Goal: Task Accomplishment & Management: Manage account settings

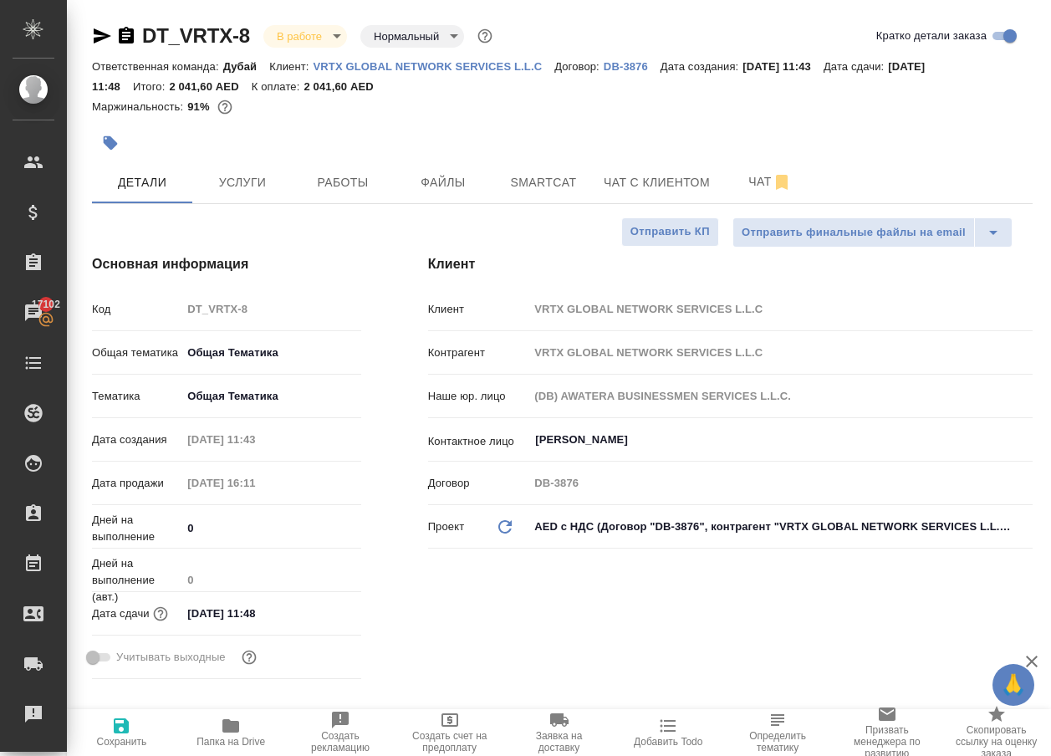
select select "RU"
click at [248, 187] on span "Услуги" at bounding box center [242, 182] width 80 height 21
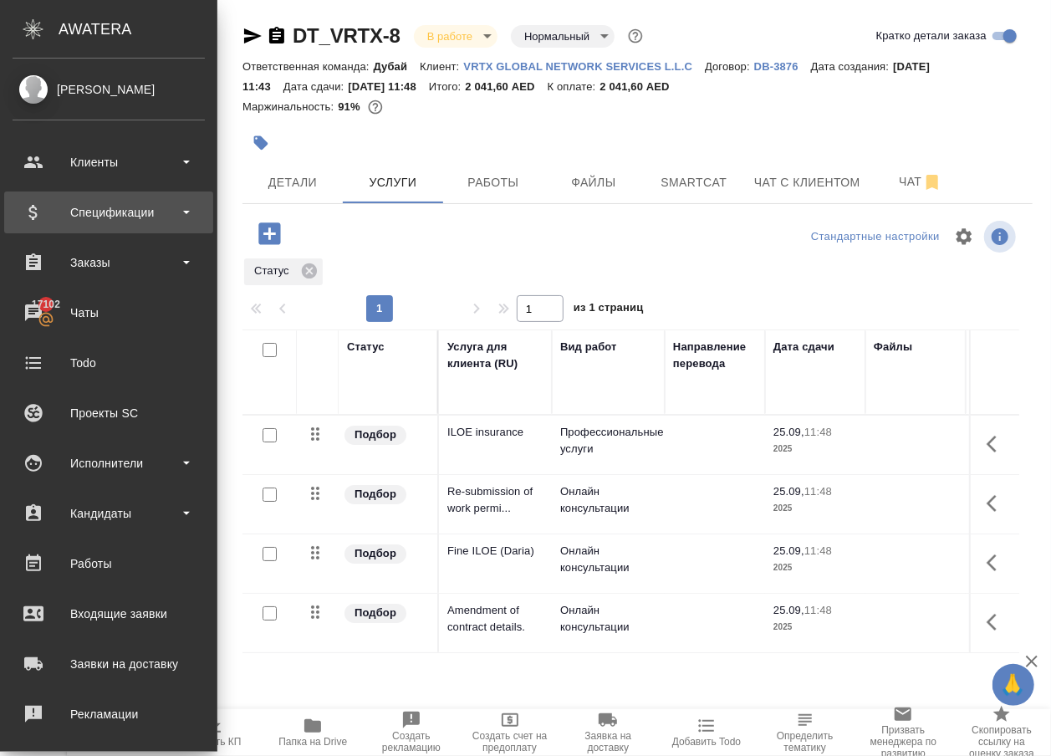
click at [97, 212] on div "Спецификации" at bounding box center [109, 212] width 192 height 25
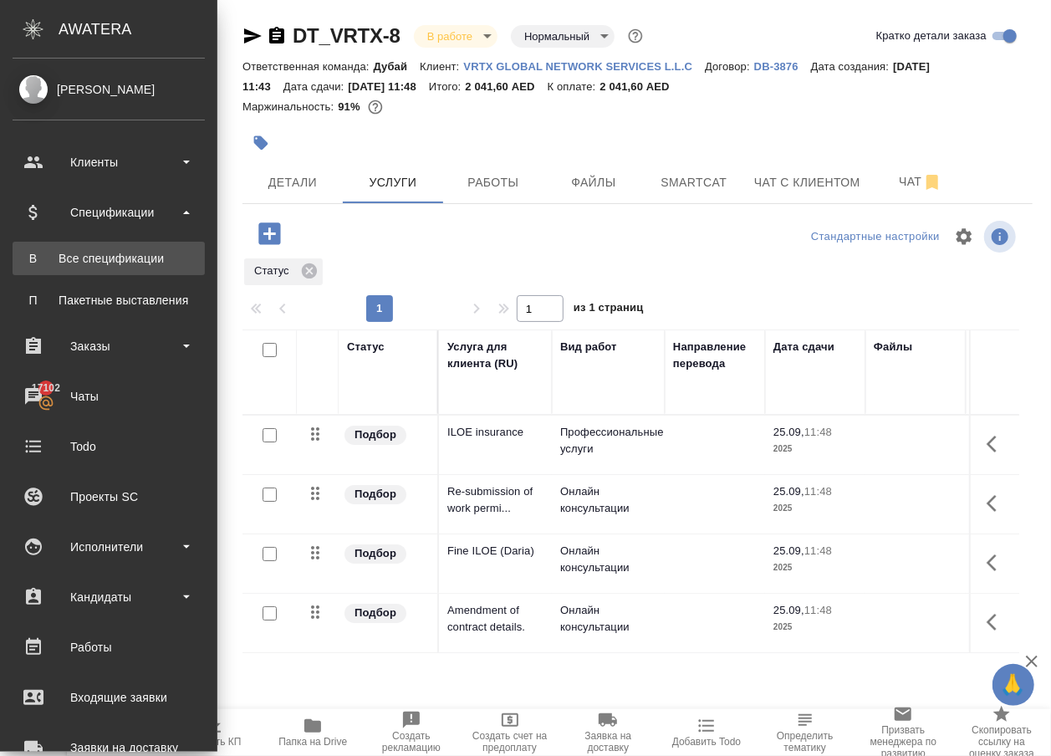
click at [99, 252] on div "Все спецификации" at bounding box center [109, 258] width 176 height 17
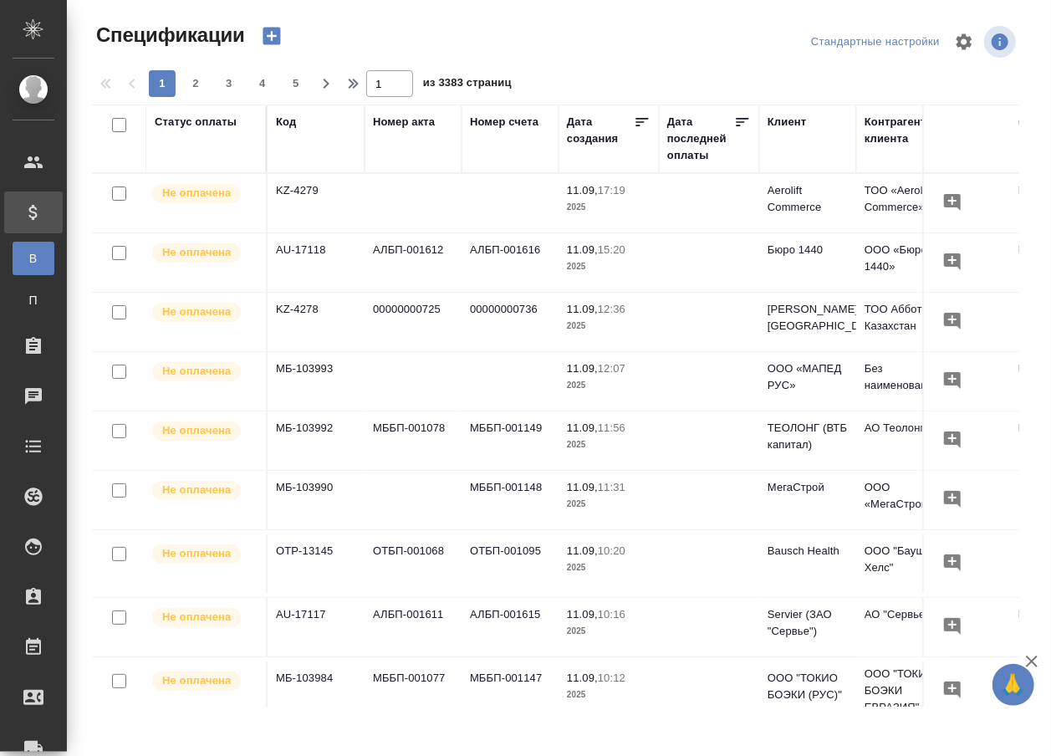
click at [276, 37] on icon "button" at bounding box center [271, 35] width 23 height 23
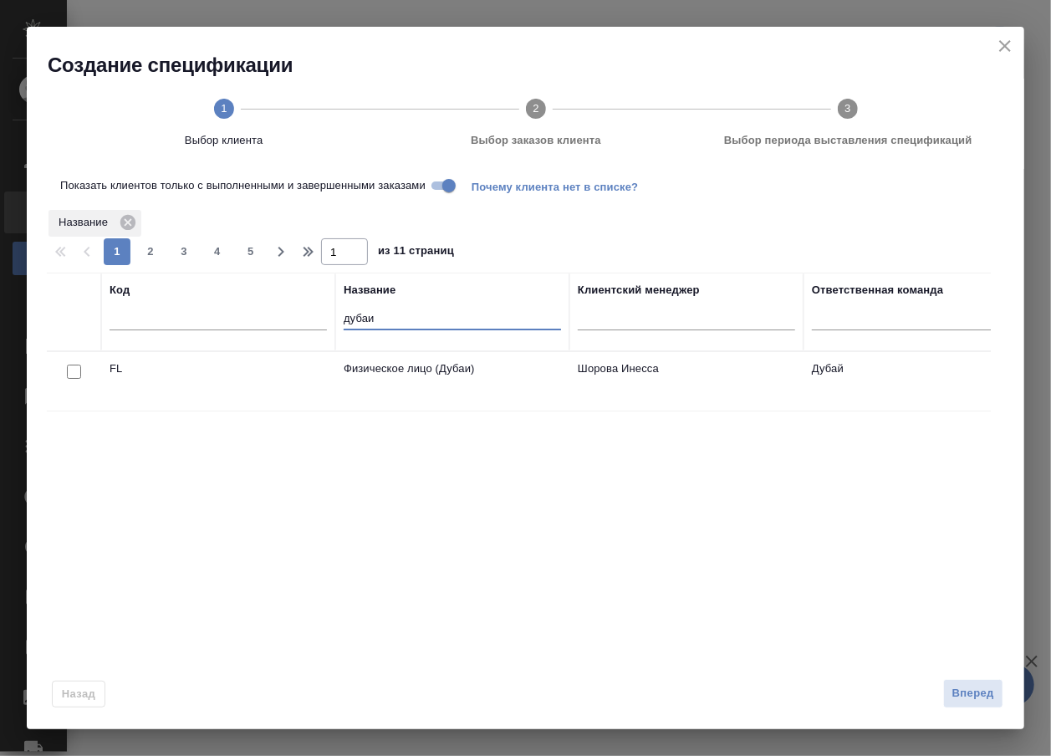
drag, startPoint x: 385, startPoint y: 321, endPoint x: 274, endPoint y: 322, distance: 111.2
click at [274, 322] on tr "Код Название дубаи Клиентский менеджер Ответственная команда" at bounding box center [542, 311] width 990 height 79
type input "м"
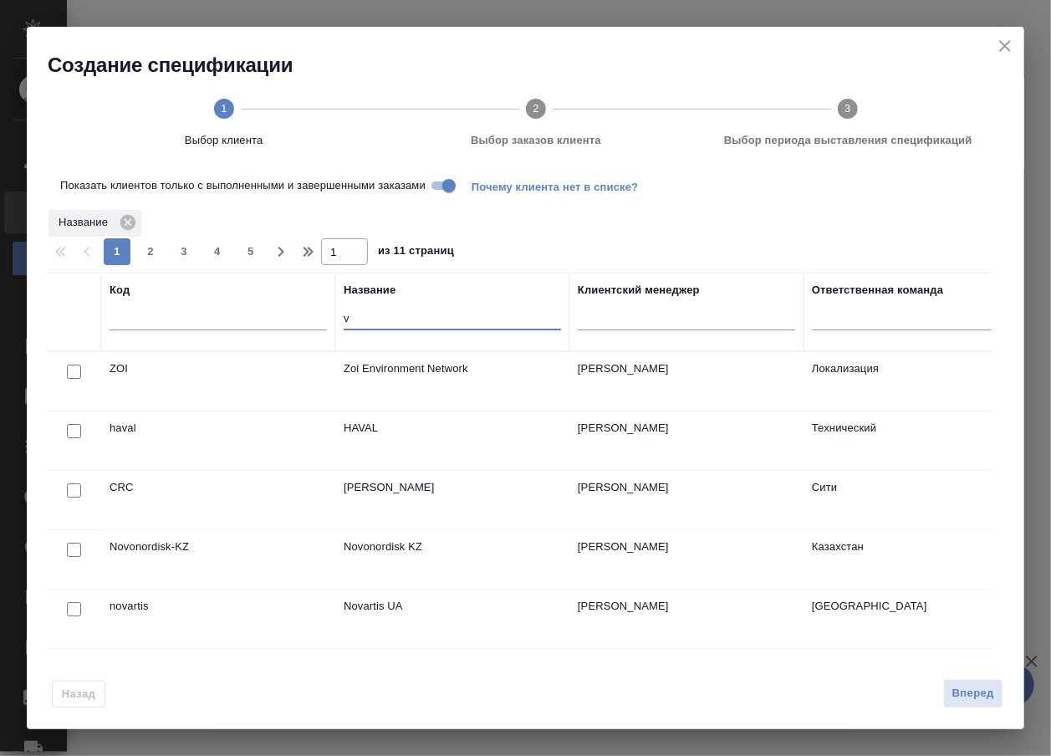
click at [456, 187] on input "Показать клиентов только с выполненными и завершенными заказами" at bounding box center [449, 186] width 60 height 20
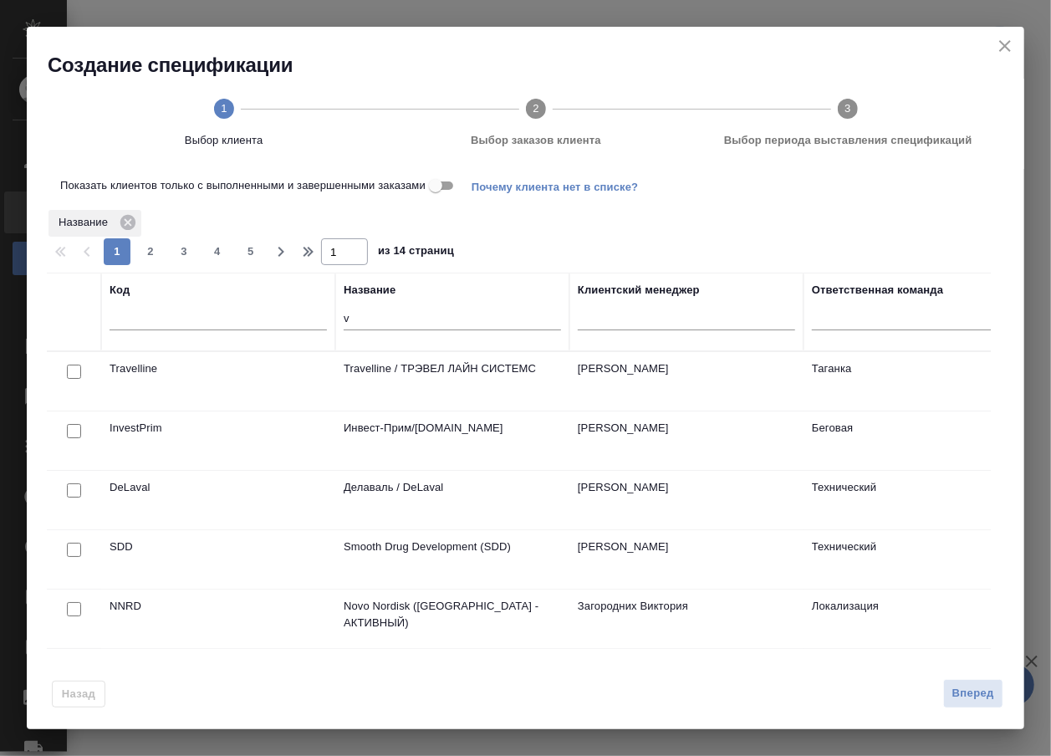
click at [425, 326] on input "v" at bounding box center [452, 319] width 217 height 21
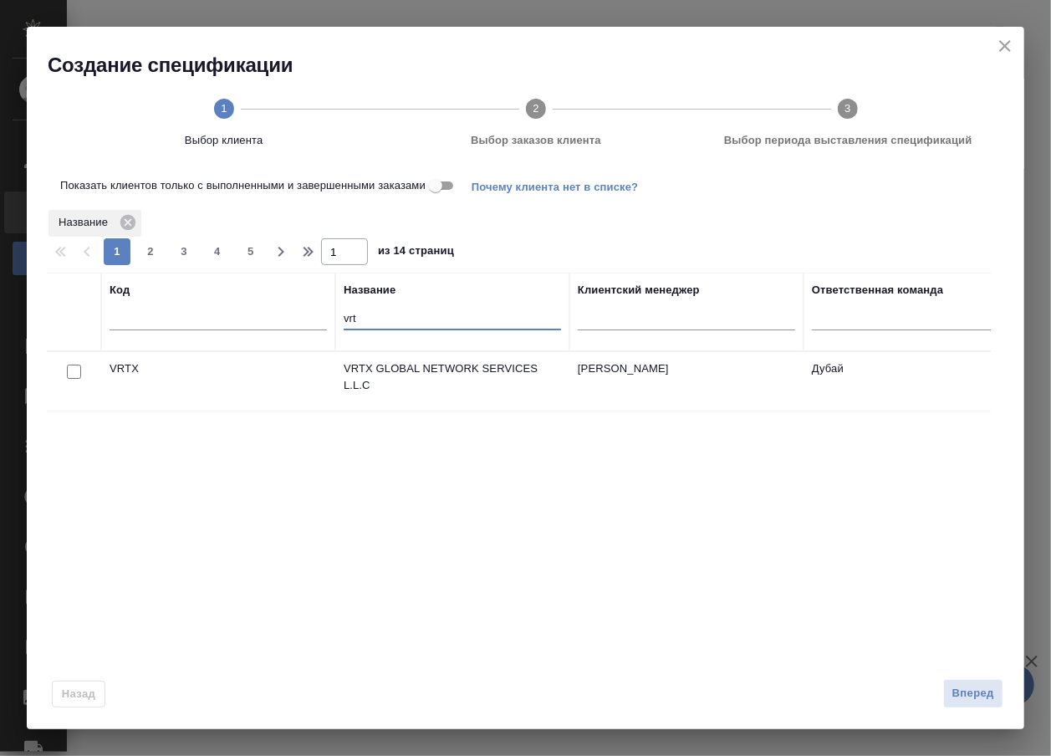
type input "vrt"
click at [72, 379] on input "checkbox" at bounding box center [74, 371] width 14 height 14
checkbox input "true"
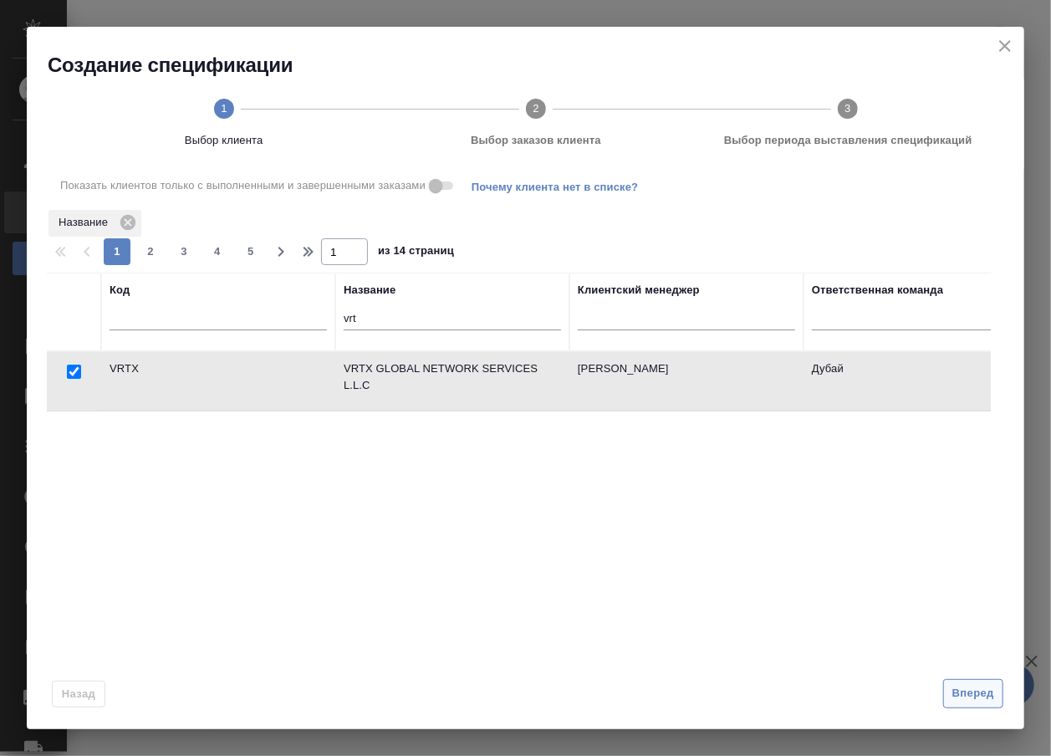
click at [967, 690] on span "Вперед" at bounding box center [973, 693] width 42 height 19
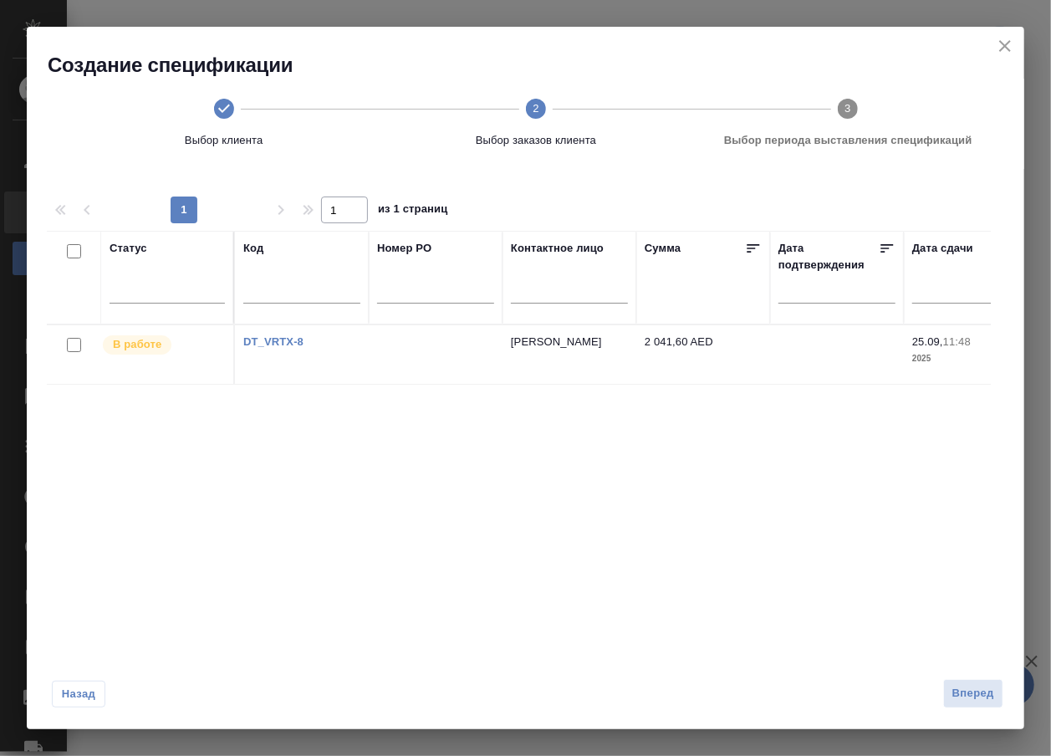
click at [75, 349] on input "checkbox" at bounding box center [74, 345] width 14 height 14
checkbox input "true"
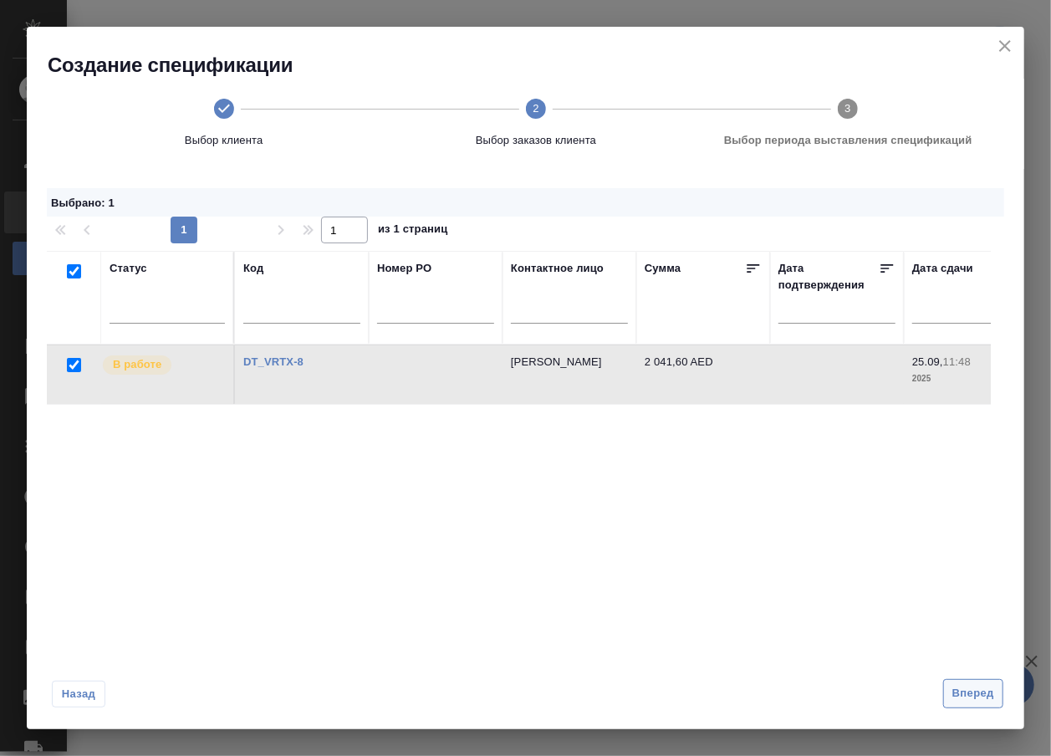
click at [986, 692] on span "Вперед" at bounding box center [973, 693] width 42 height 19
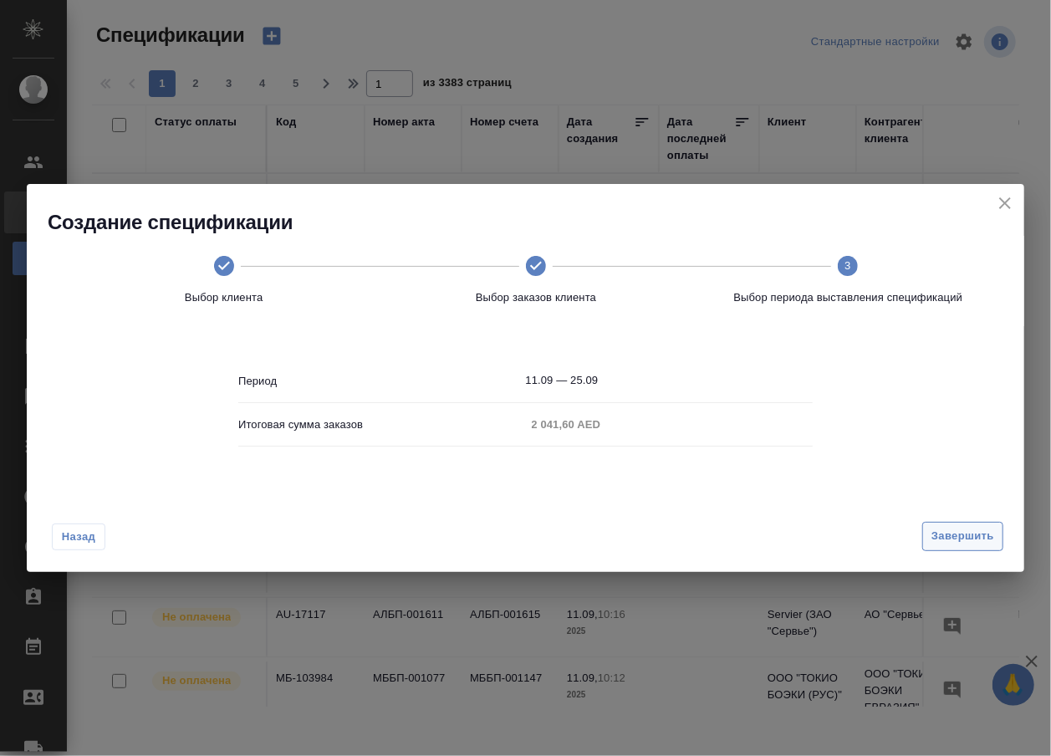
click at [944, 535] on span "Завершить" at bounding box center [962, 536] width 63 height 19
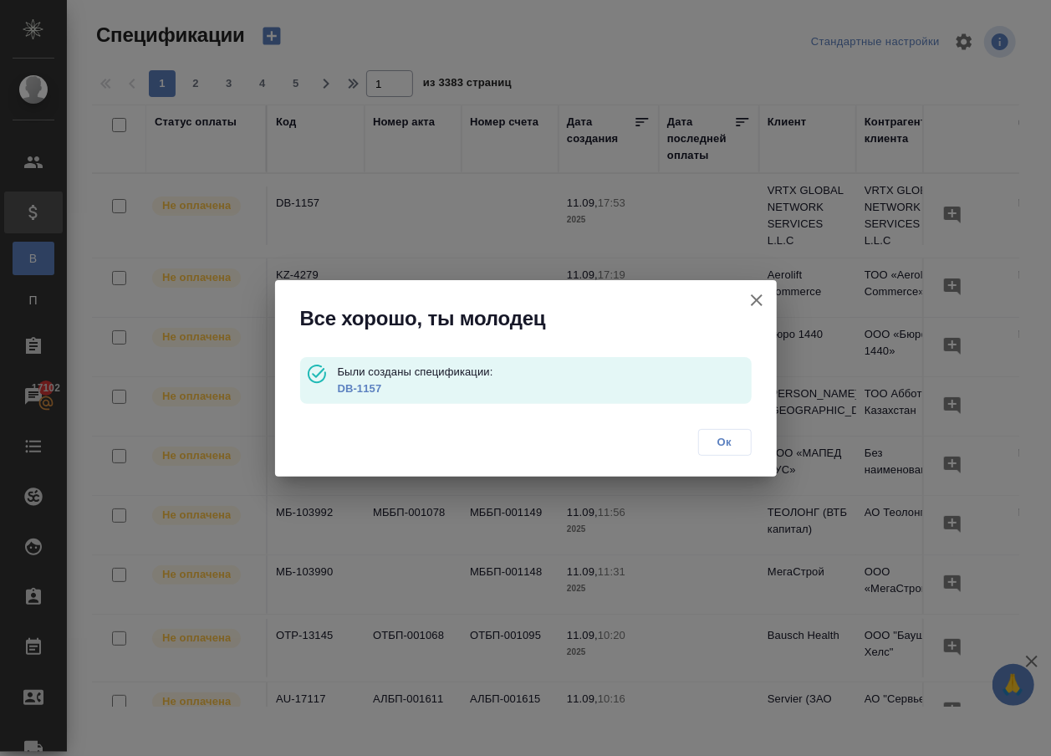
click at [348, 383] on link "DB-1157" at bounding box center [360, 388] width 44 height 13
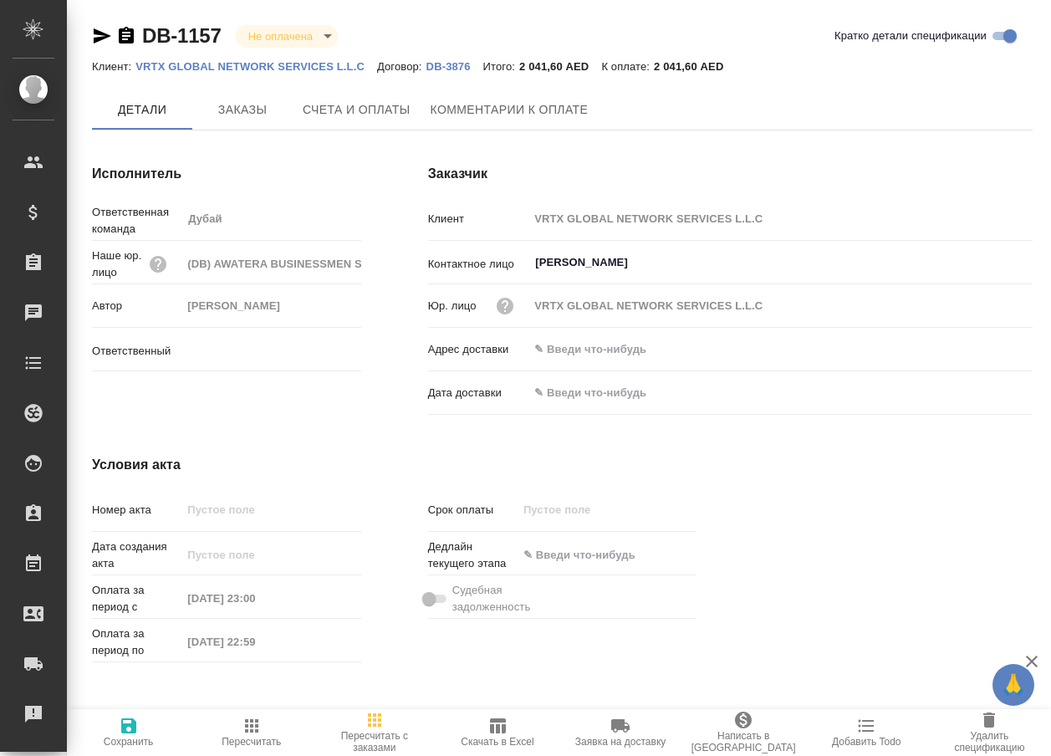
type input "[PERSON_NAME]"
click at [247, 726] on icon "button" at bounding box center [252, 725] width 20 height 20
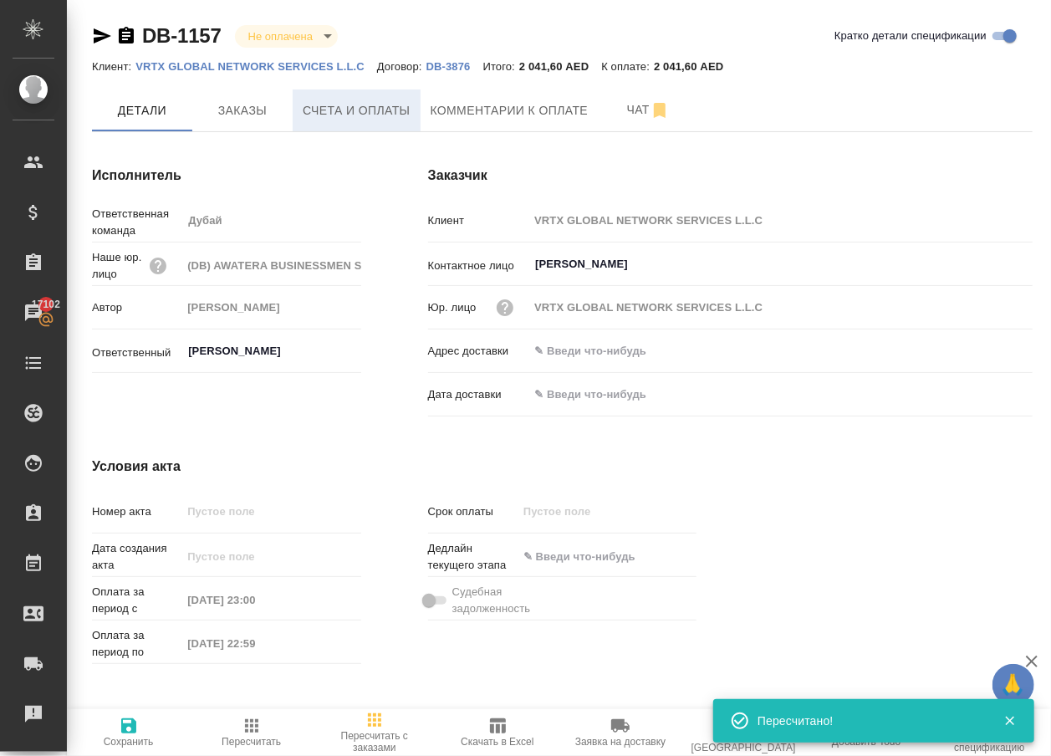
click at [354, 128] on button "Счета и оплаты" at bounding box center [357, 110] width 128 height 42
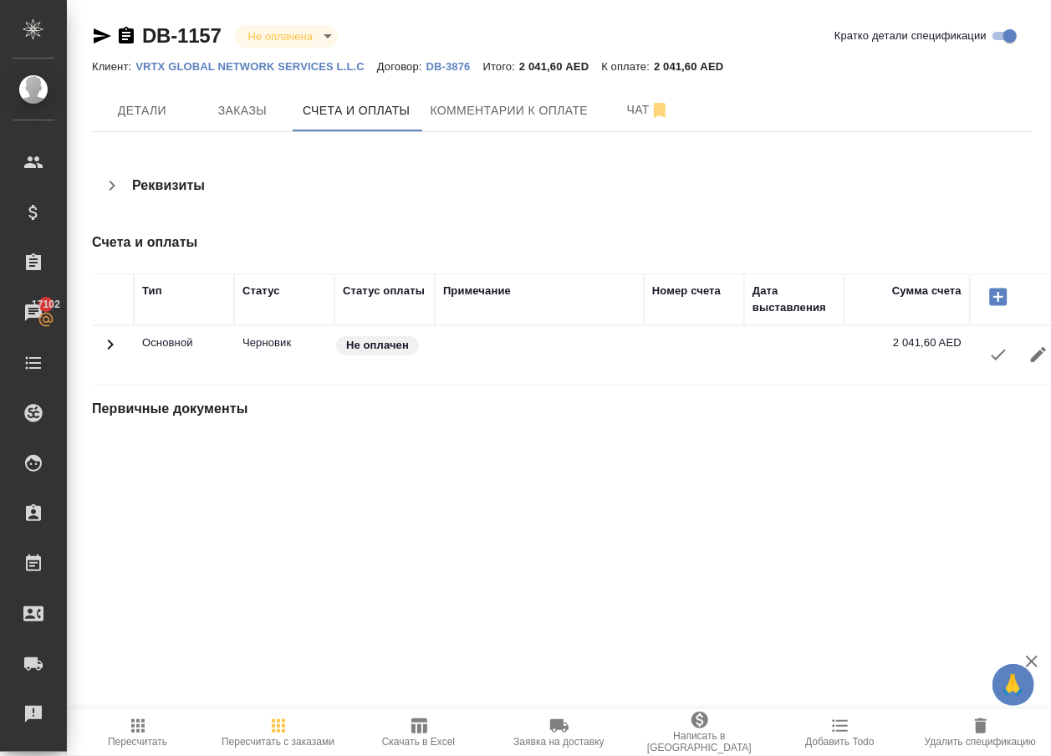
click at [993, 364] on icon "button" at bounding box center [998, 354] width 20 height 20
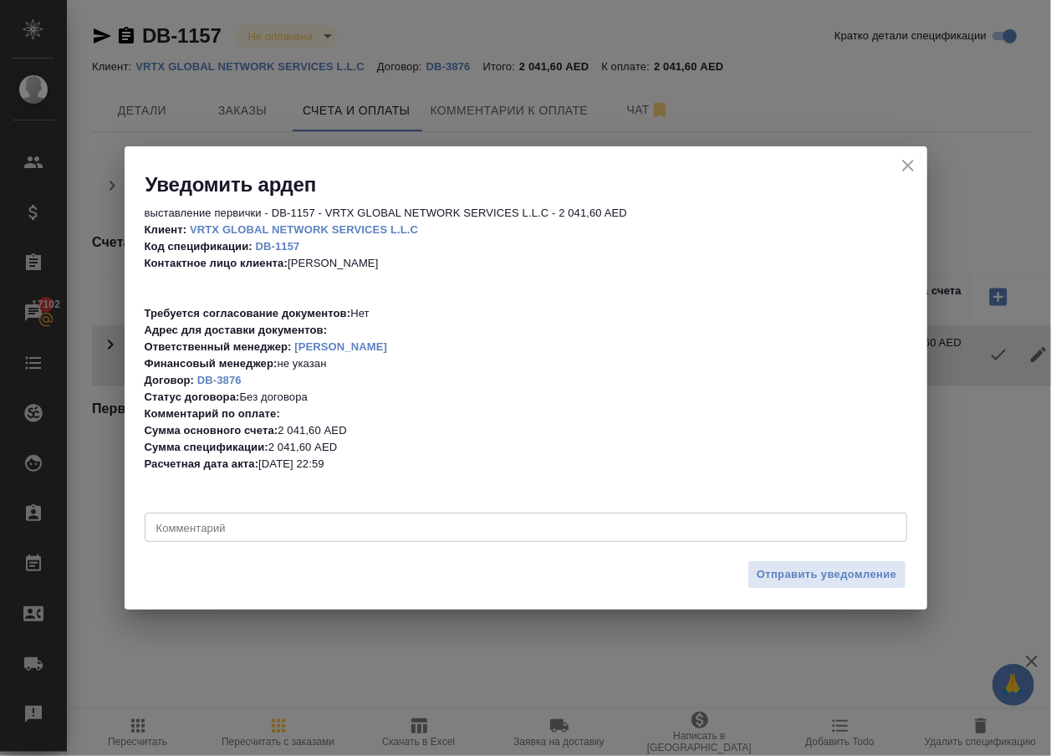
click at [563, 522] on textarea at bounding box center [525, 527] width 739 height 12
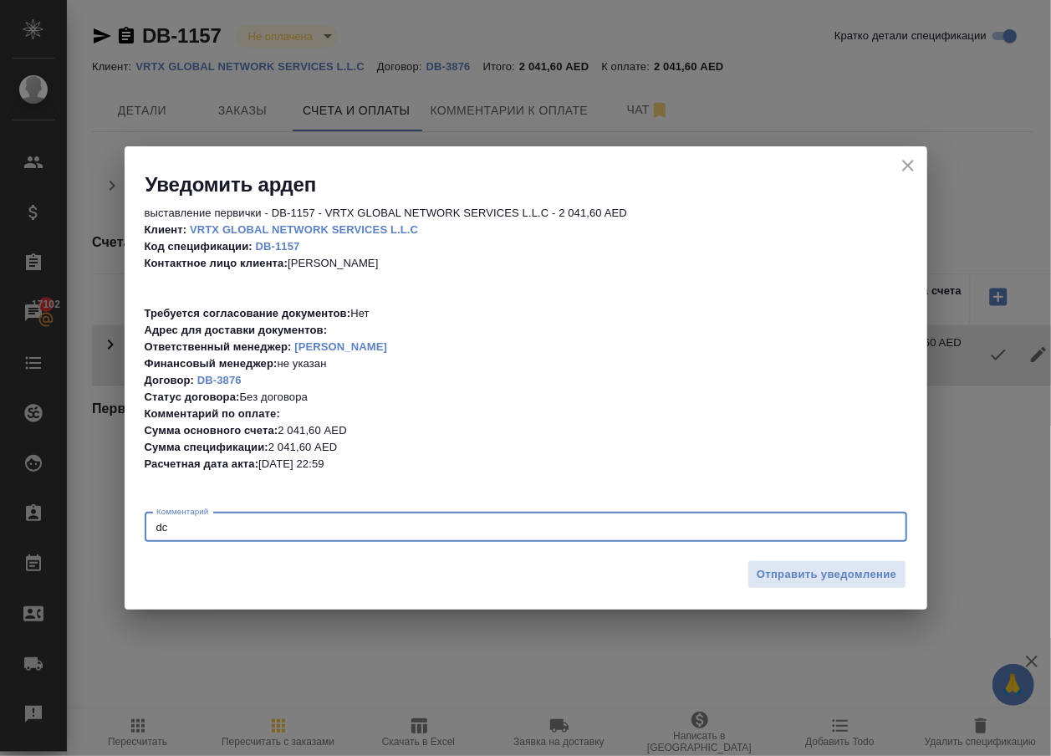
type textarea "d"
type textarea "все согласно тере"
click at [787, 566] on span "Отправить уведомление" at bounding box center [826, 574] width 140 height 19
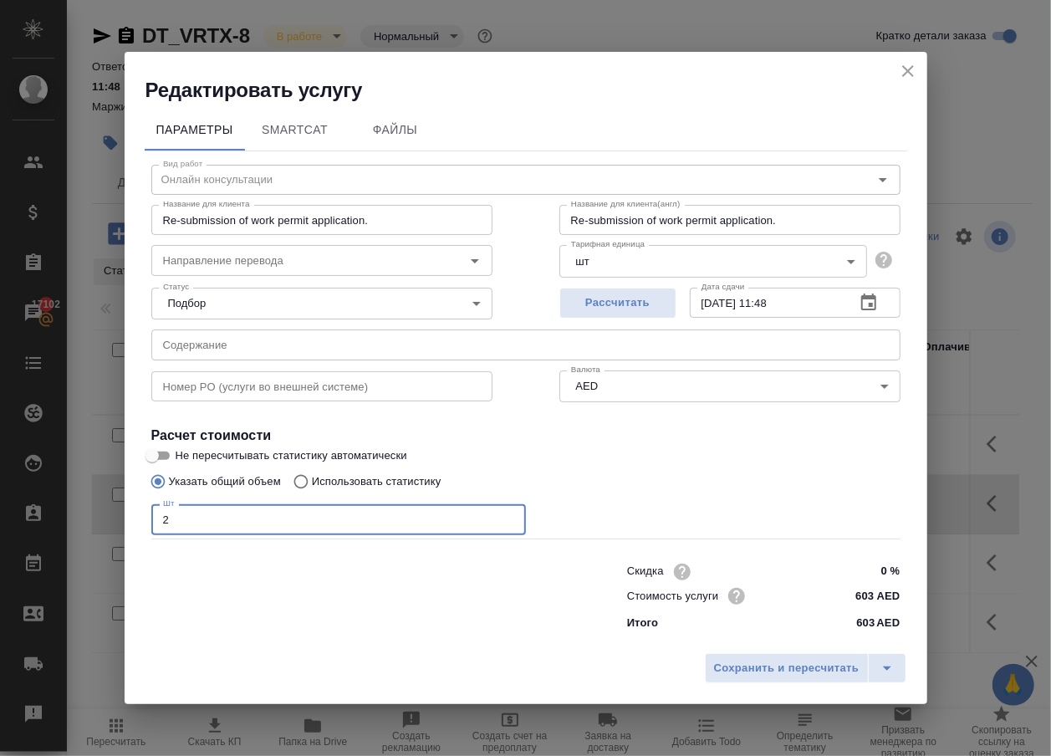
click at [507, 512] on input "2" at bounding box center [338, 519] width 374 height 30
type input "1"
click at [506, 522] on input "1" at bounding box center [338, 519] width 374 height 30
click at [898, 74] on icon "close" at bounding box center [908, 71] width 20 height 20
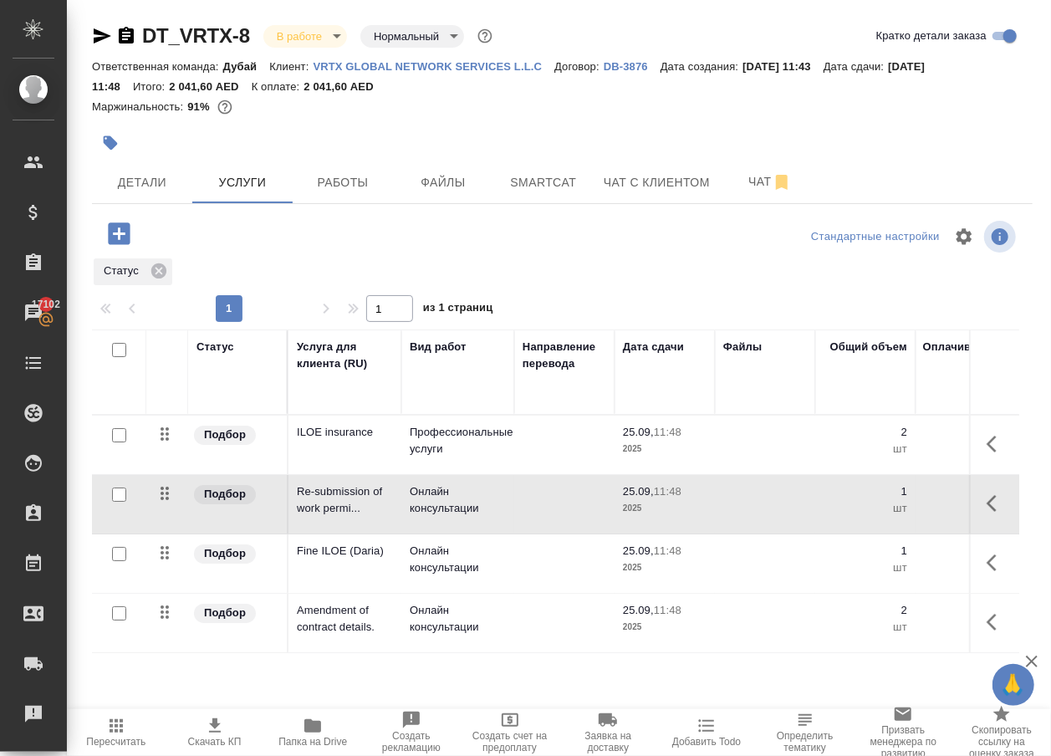
click at [108, 715] on icon "button" at bounding box center [116, 725] width 20 height 20
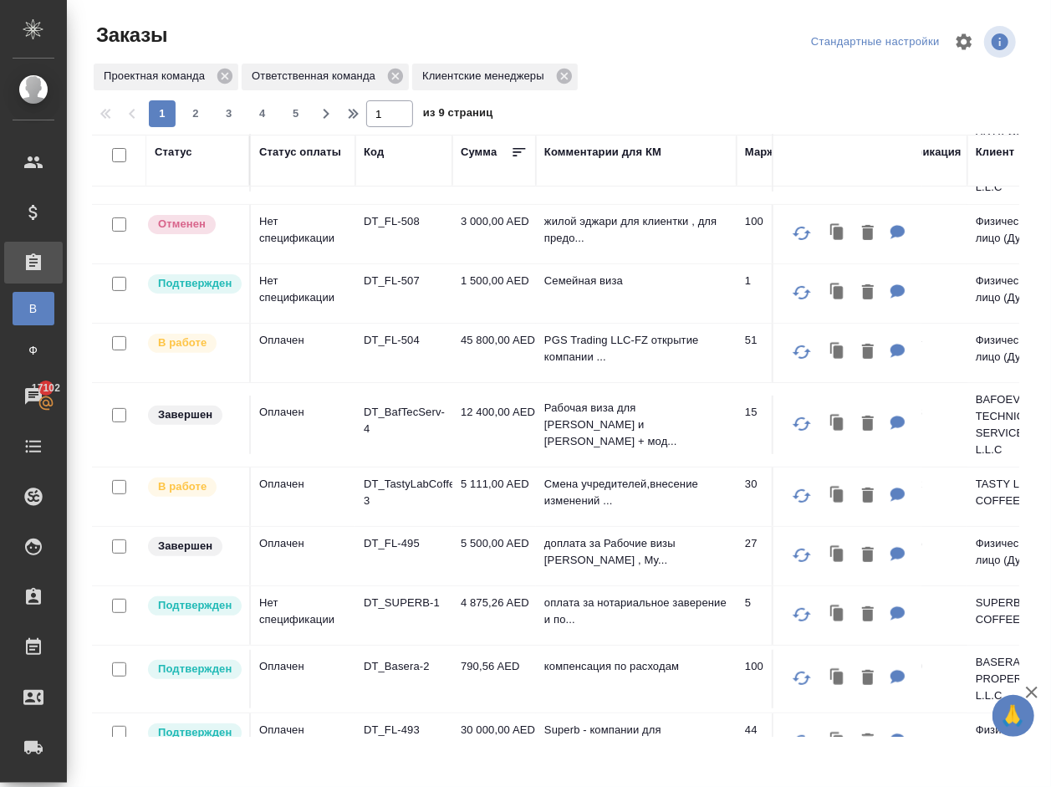
scroll to position [194, 0]
click at [402, 509] on p "DT_TastyLabCoffee-3" at bounding box center [404, 492] width 80 height 33
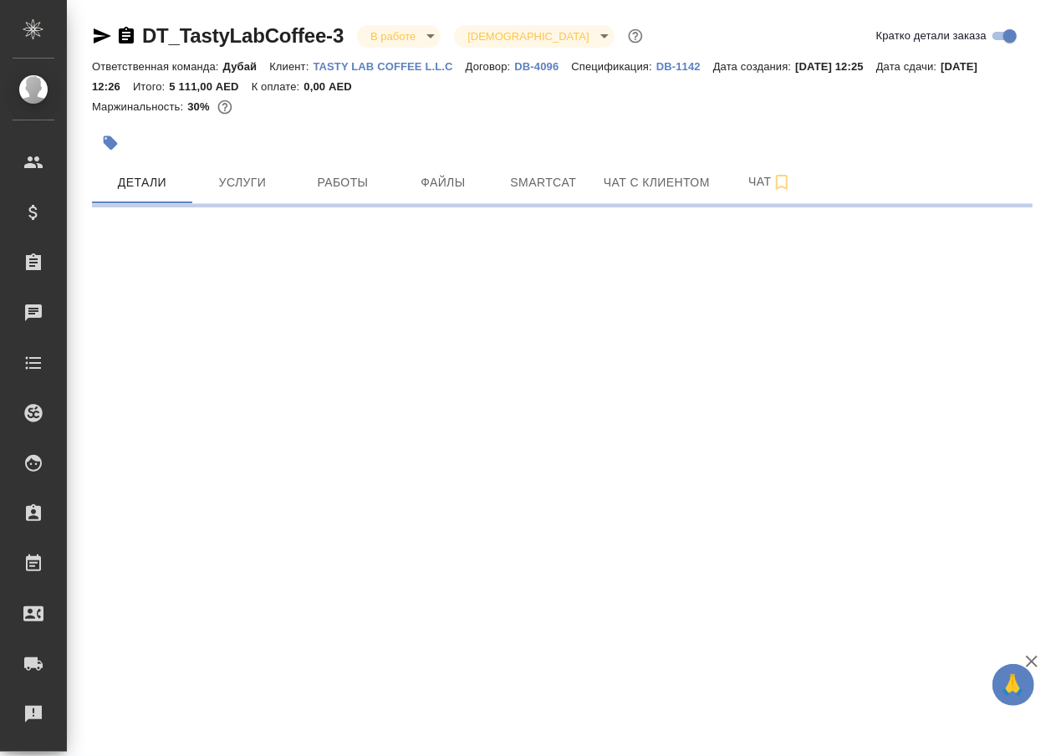
select select "RU"
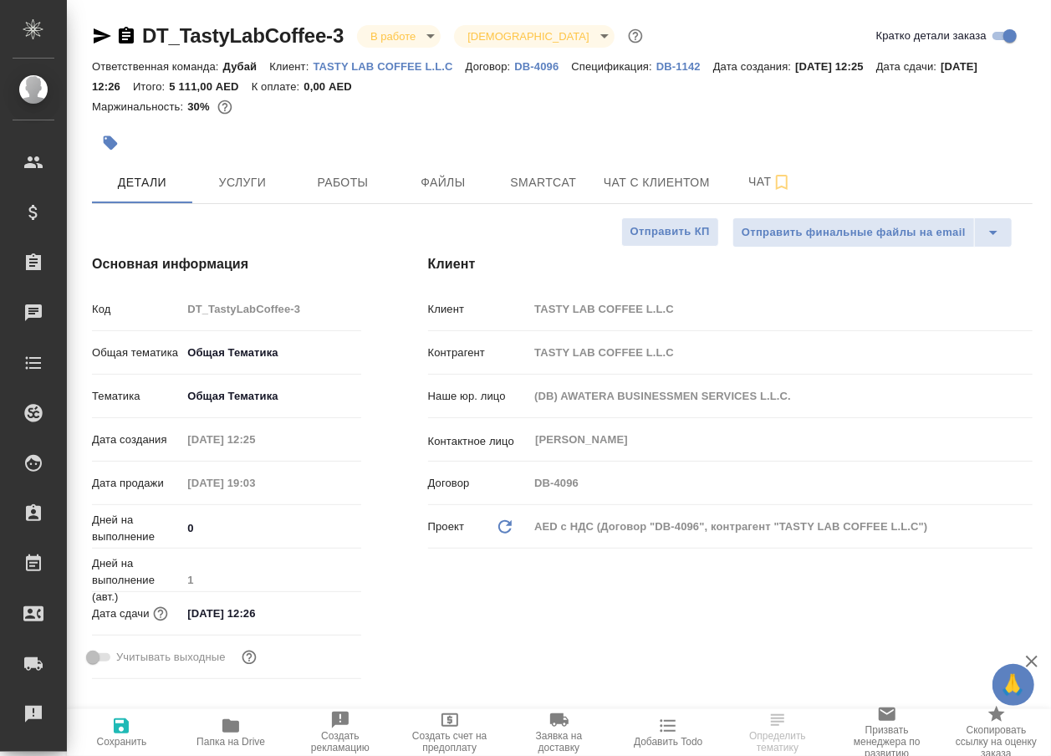
type textarea "x"
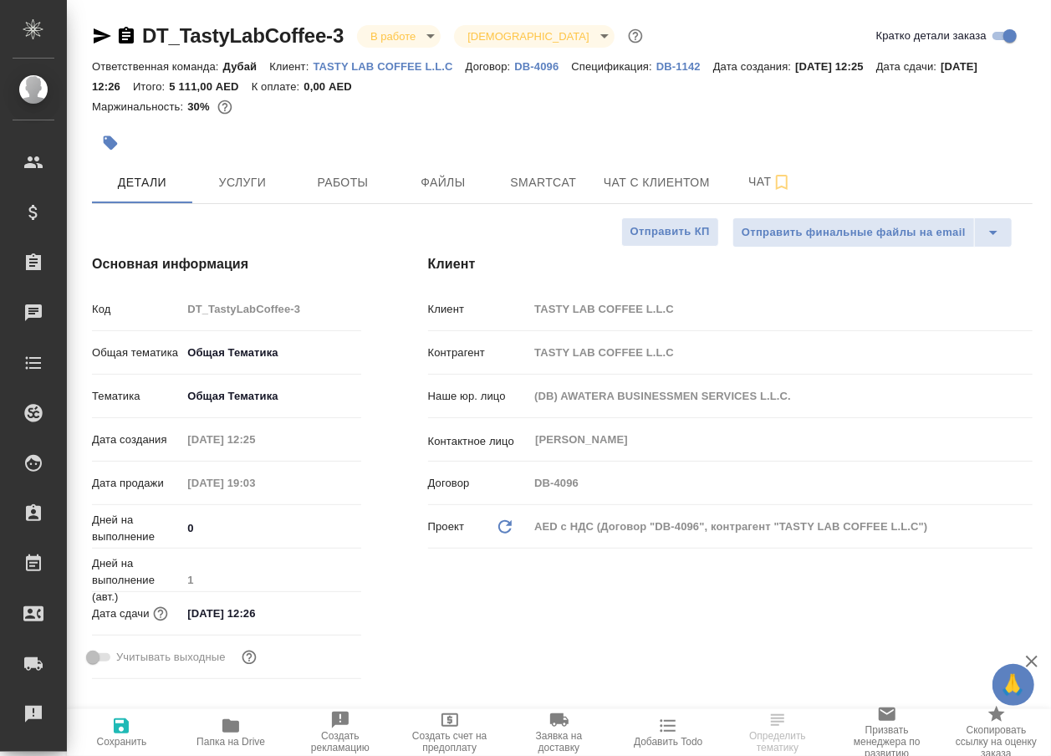
type textarea "x"
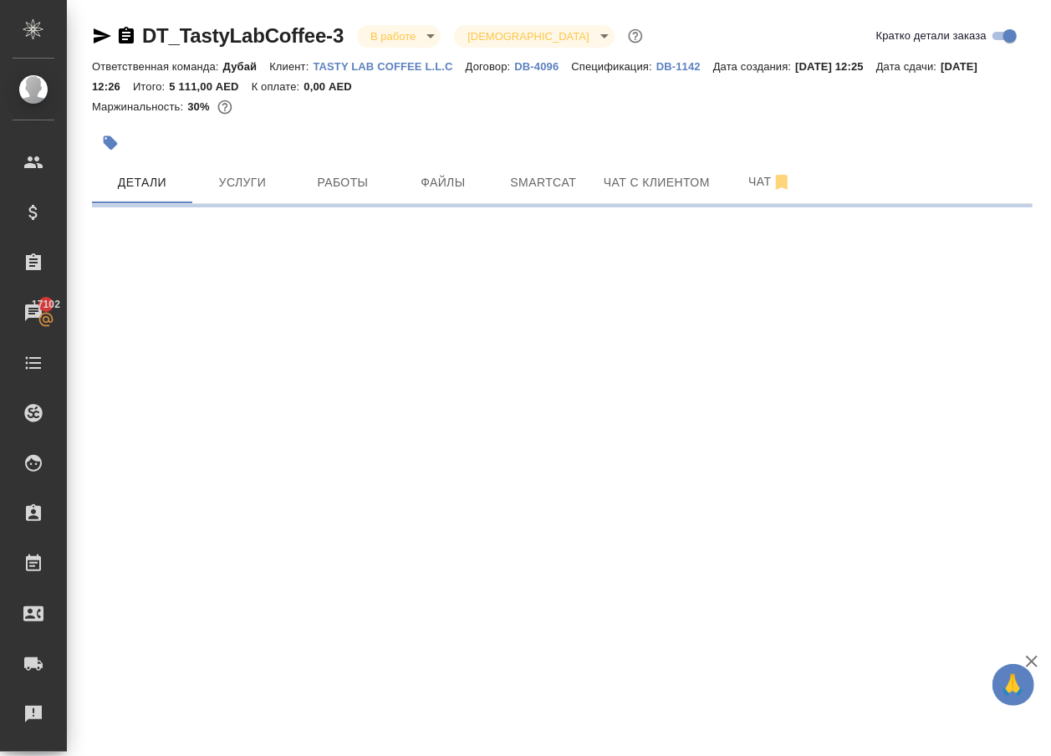
scroll to position [-1, 0]
select select "RU"
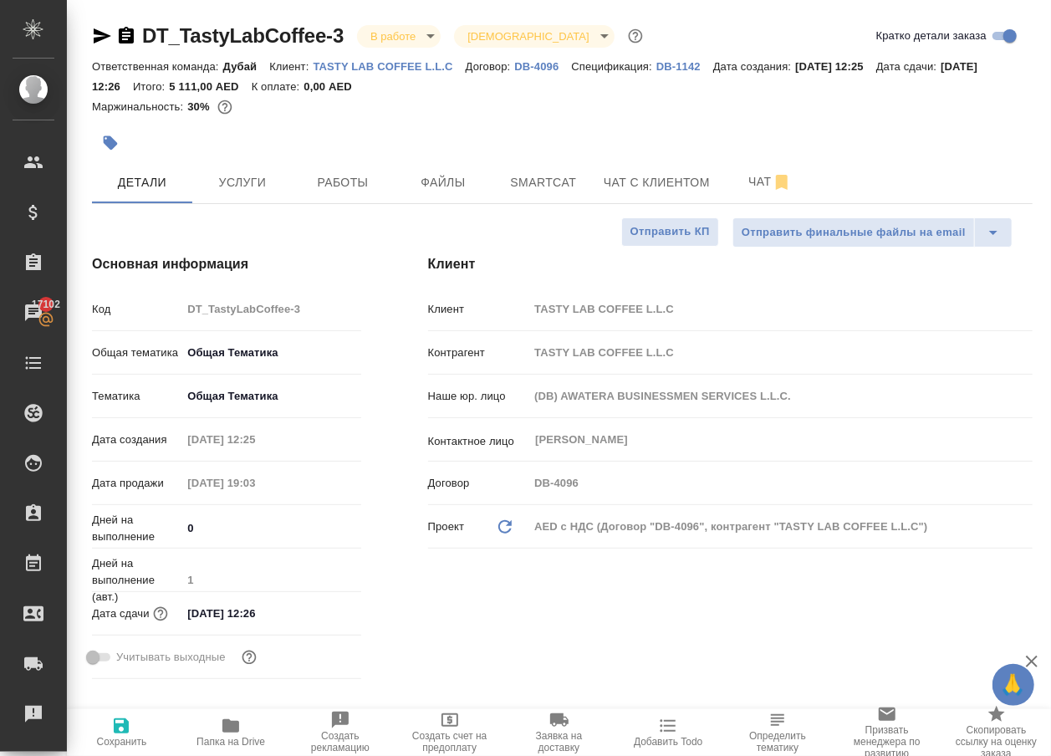
scroll to position [0, 0]
type textarea "x"
click at [420, 30] on body "🙏 .cls-1 fill:#fff; AWATERA [PERSON_NAME] Клиенты Спецификации Заказы 17102 Чат…" at bounding box center [525, 378] width 1051 height 756
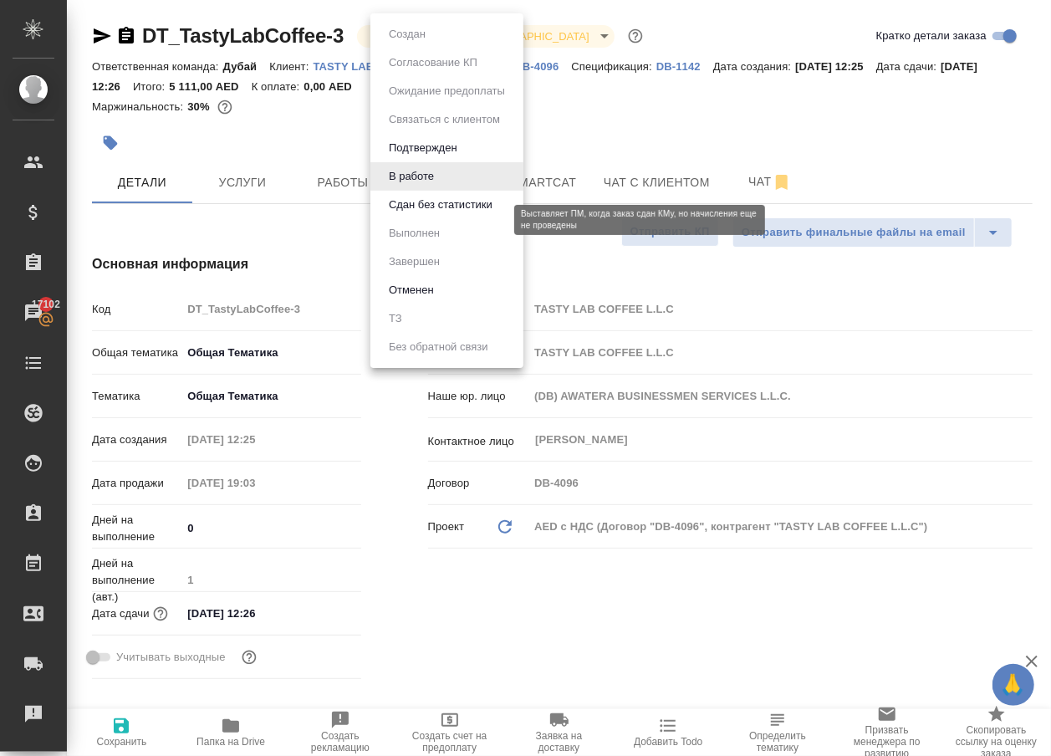
click at [431, 214] on button "Сдан без статистики" at bounding box center [441, 205] width 114 height 18
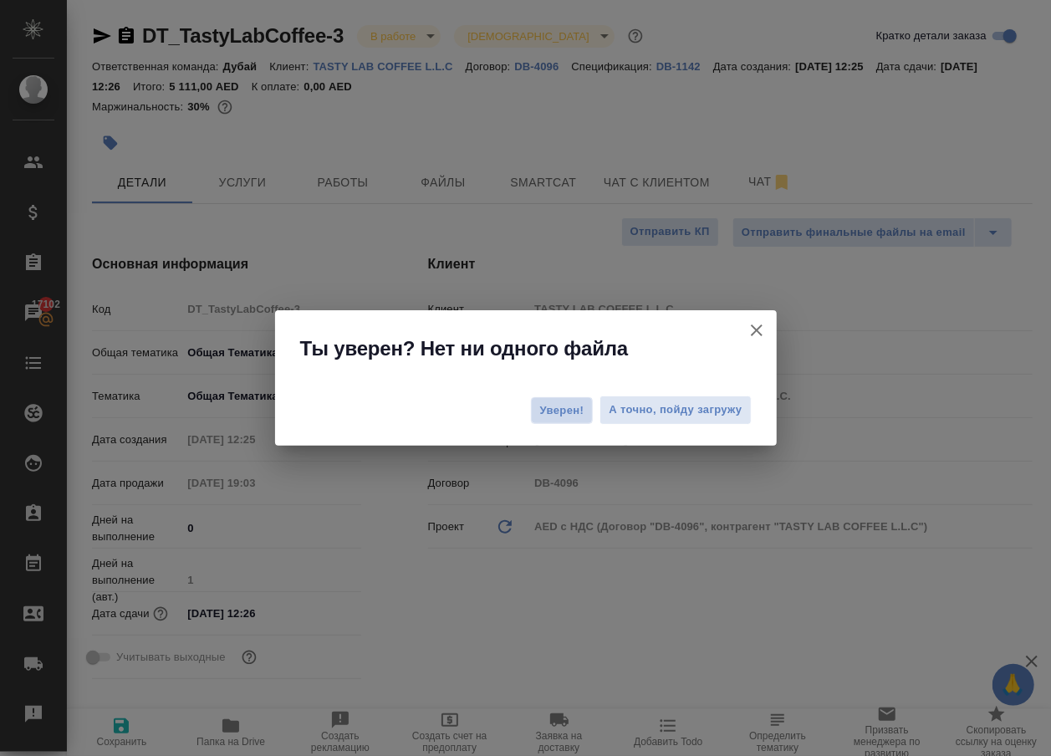
click at [557, 406] on span "Уверен!" at bounding box center [562, 410] width 44 height 17
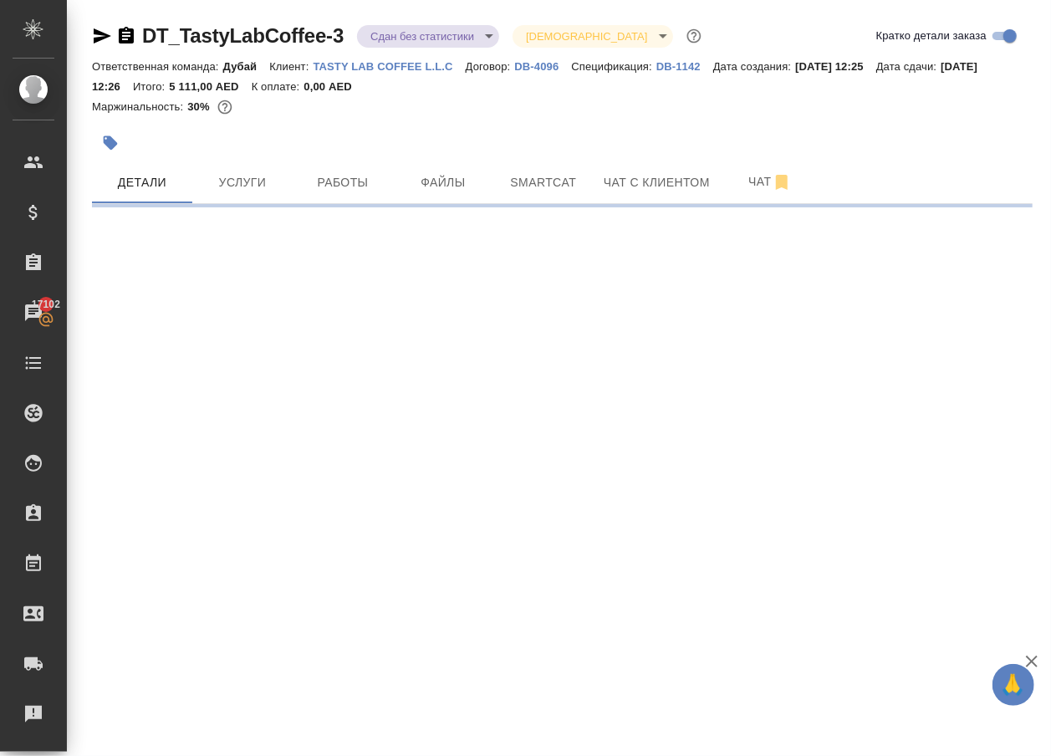
select select "RU"
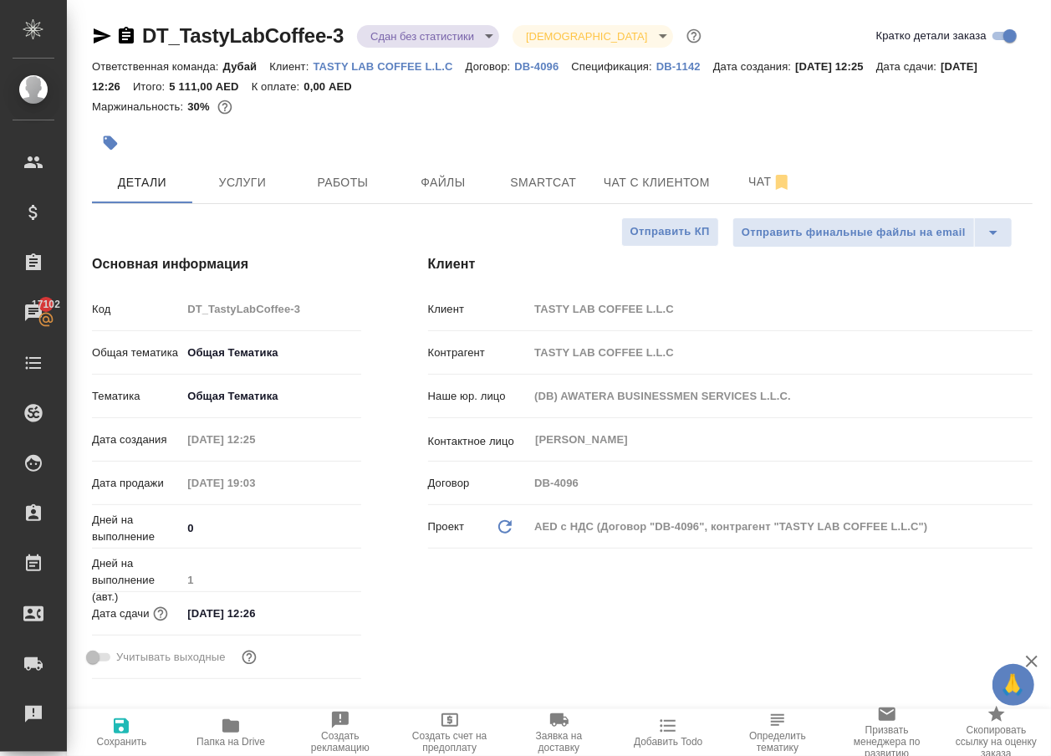
type textarea "x"
click at [381, 38] on body "🙏 .cls-1 fill:#fff; AWATERA [PERSON_NAME] Клиенты Спецификации Заказы 17102 Чат…" at bounding box center [525, 378] width 1051 height 756
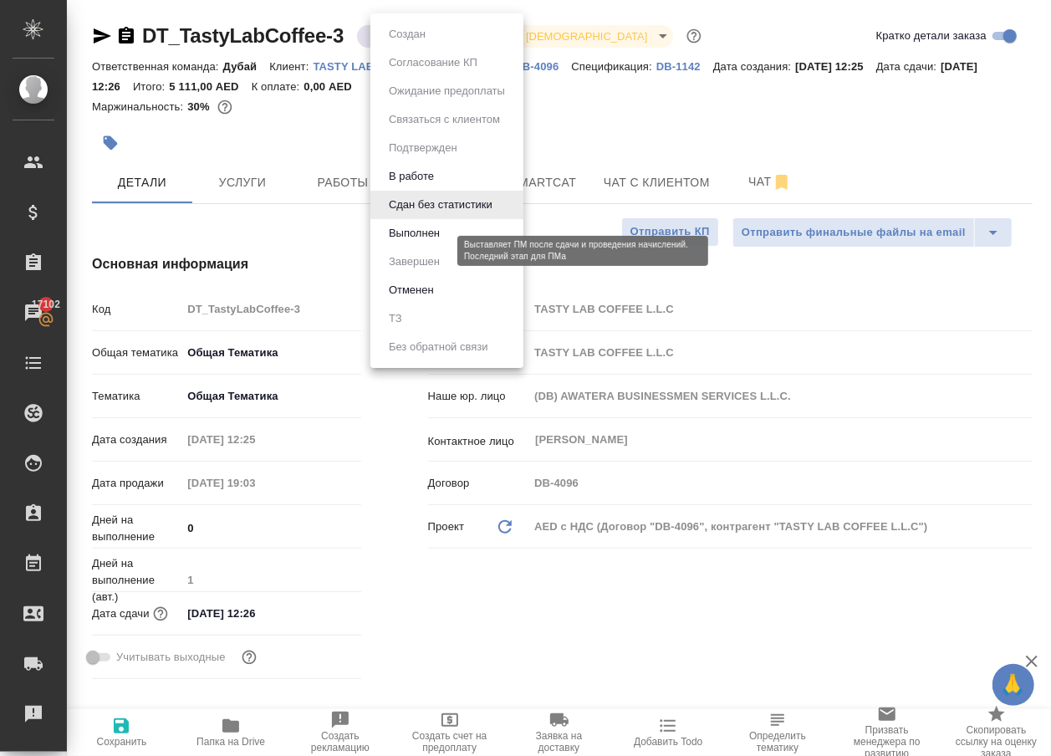
click at [413, 242] on button "Выполнен" at bounding box center [414, 233] width 61 height 18
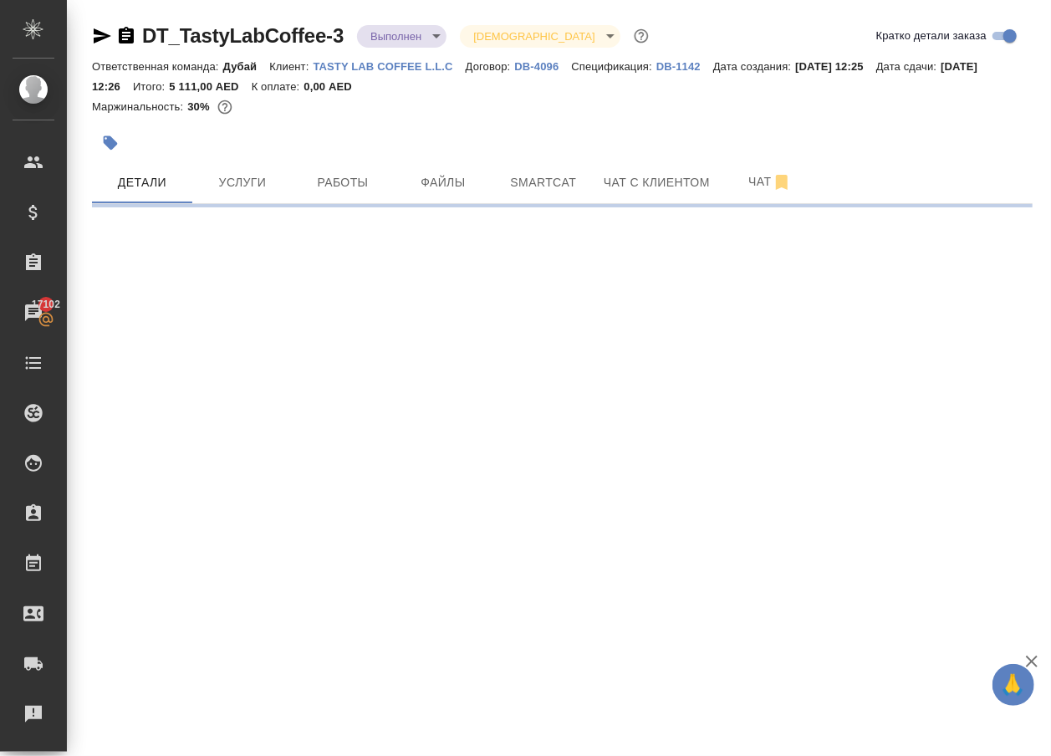
select select "RU"
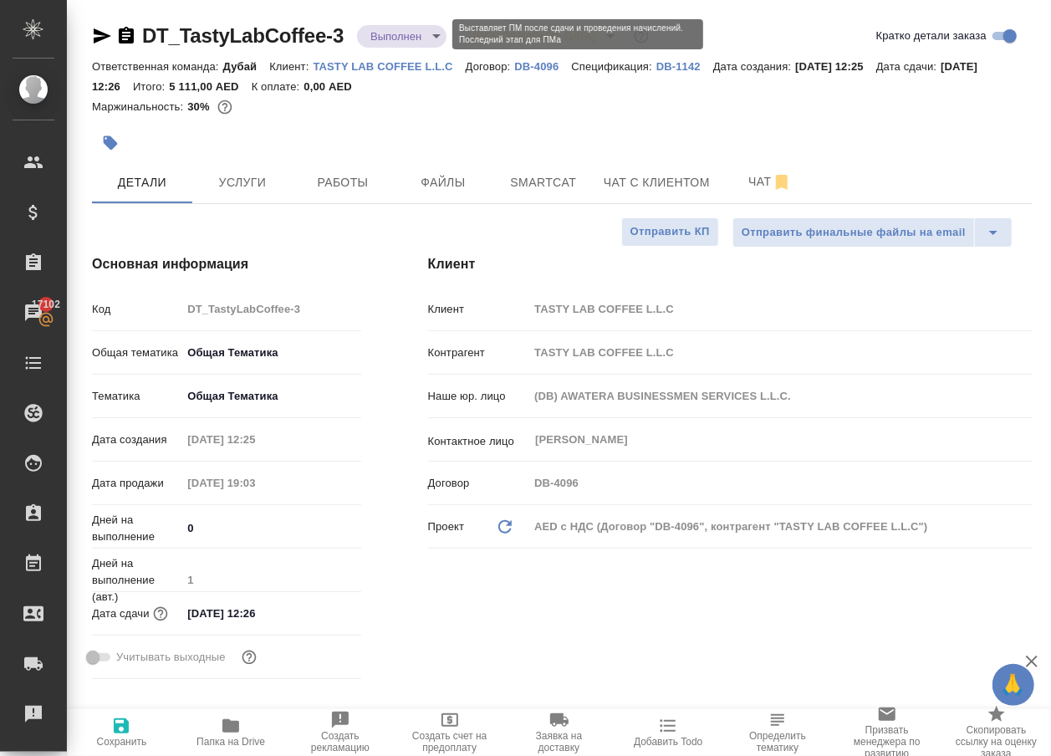
click at [409, 35] on body "🙏 .cls-1 fill:#fff; AWATERA [PERSON_NAME] Клиенты Спецификации Заказы 17102 Чат…" at bounding box center [525, 378] width 1051 height 756
type textarea "x"
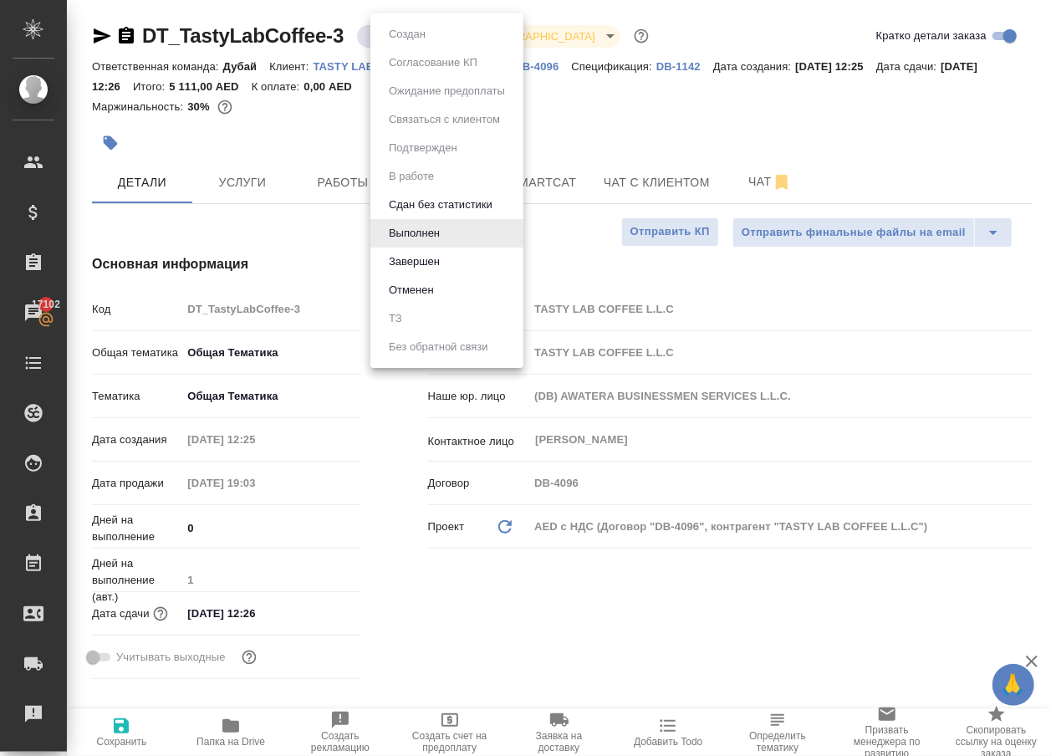
click at [288, 145] on div at bounding box center [525, 378] width 1051 height 756
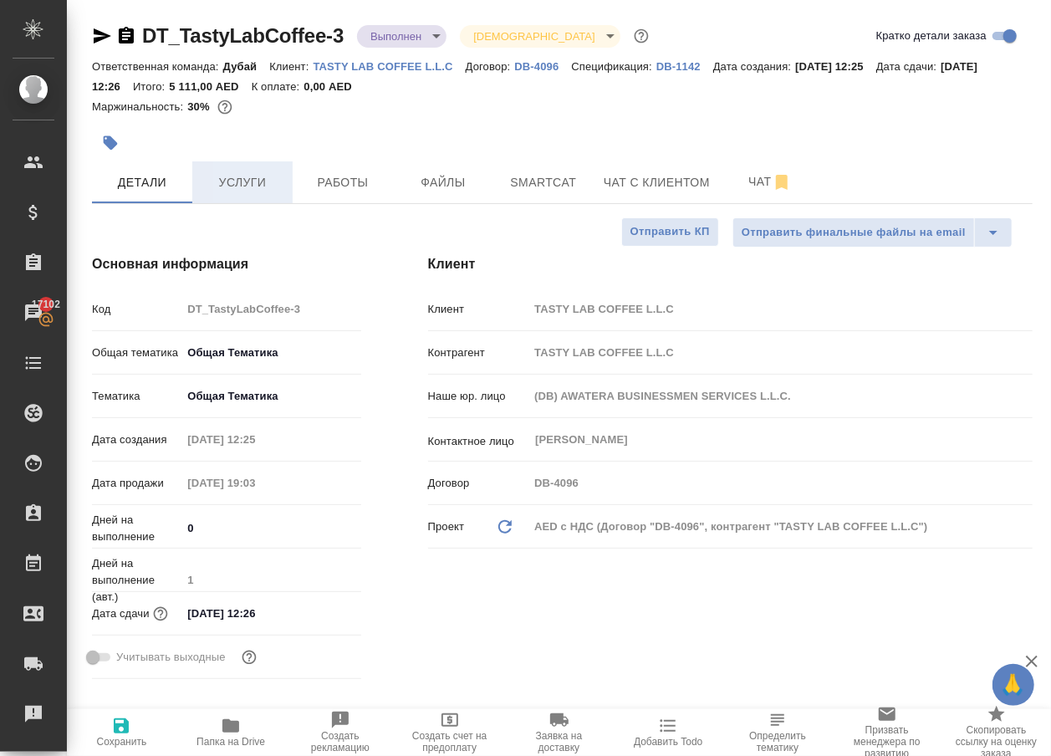
click at [242, 193] on span "Услуги" at bounding box center [242, 182] width 80 height 21
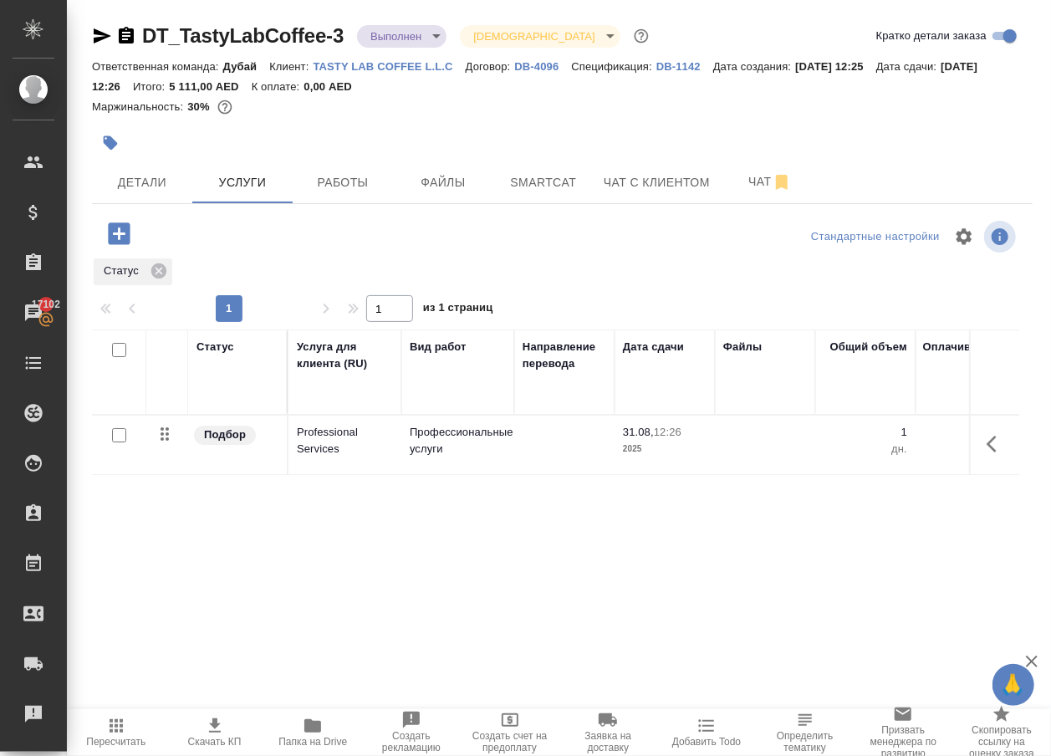
click at [119, 727] on icon "button" at bounding box center [116, 725] width 20 height 20
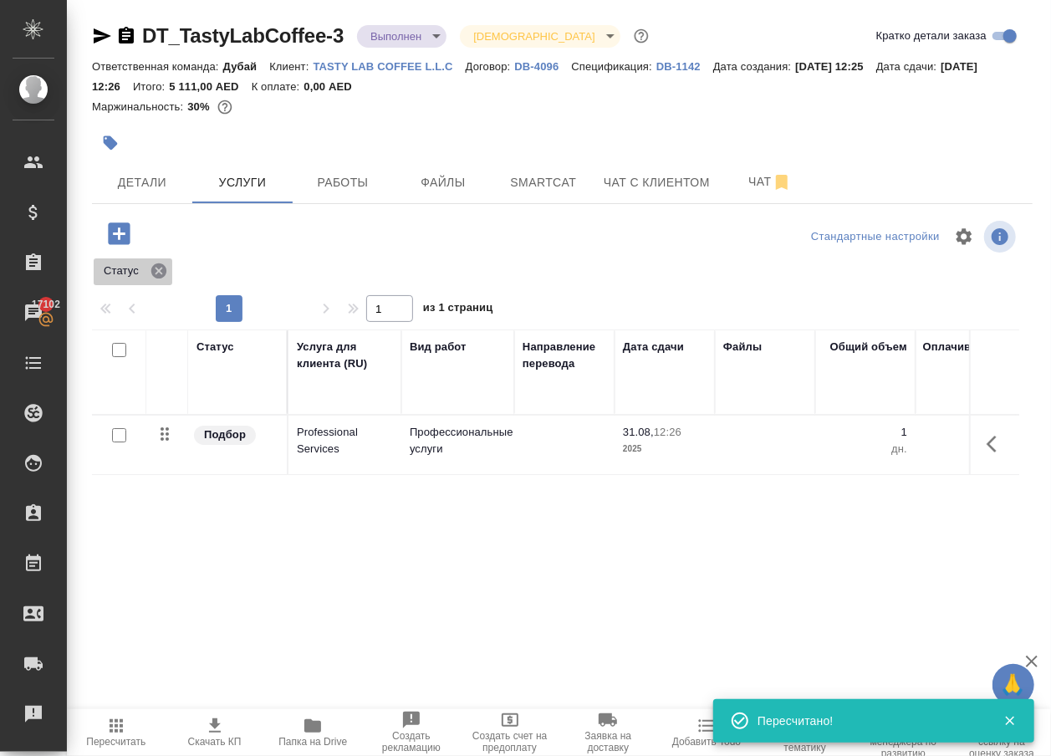
click at [162, 278] on icon at bounding box center [158, 270] width 15 height 15
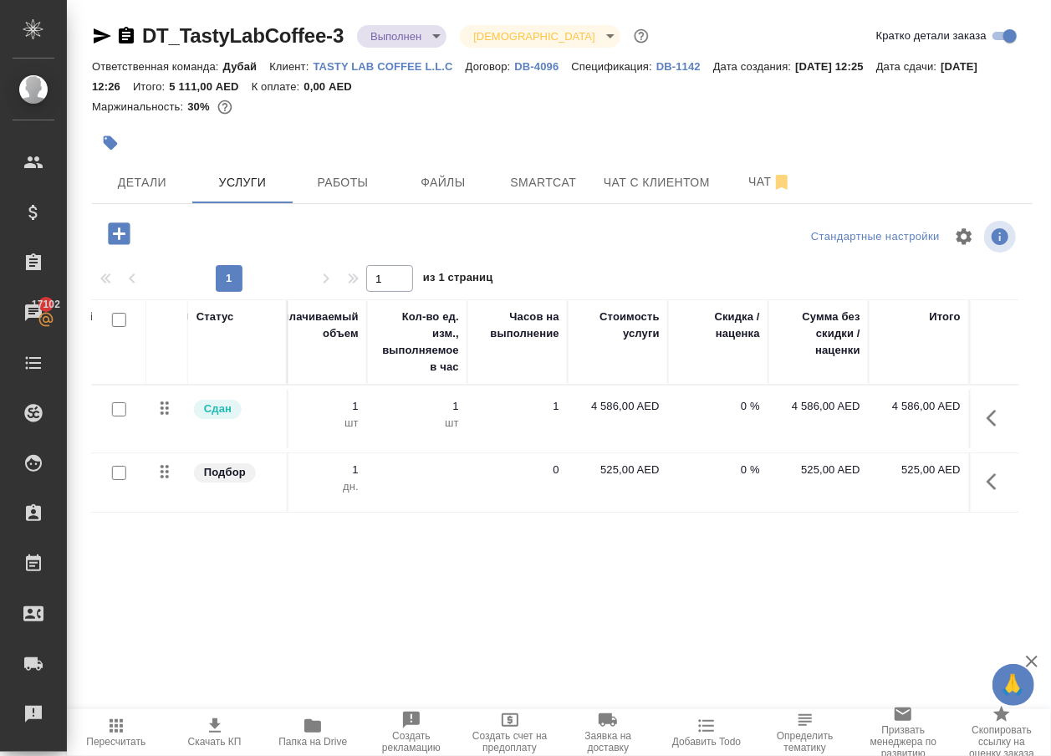
scroll to position [0, 649]
click at [373, 236] on div at bounding box center [248, 233] width 313 height 34
click at [121, 715] on icon "button" at bounding box center [116, 725] width 20 height 20
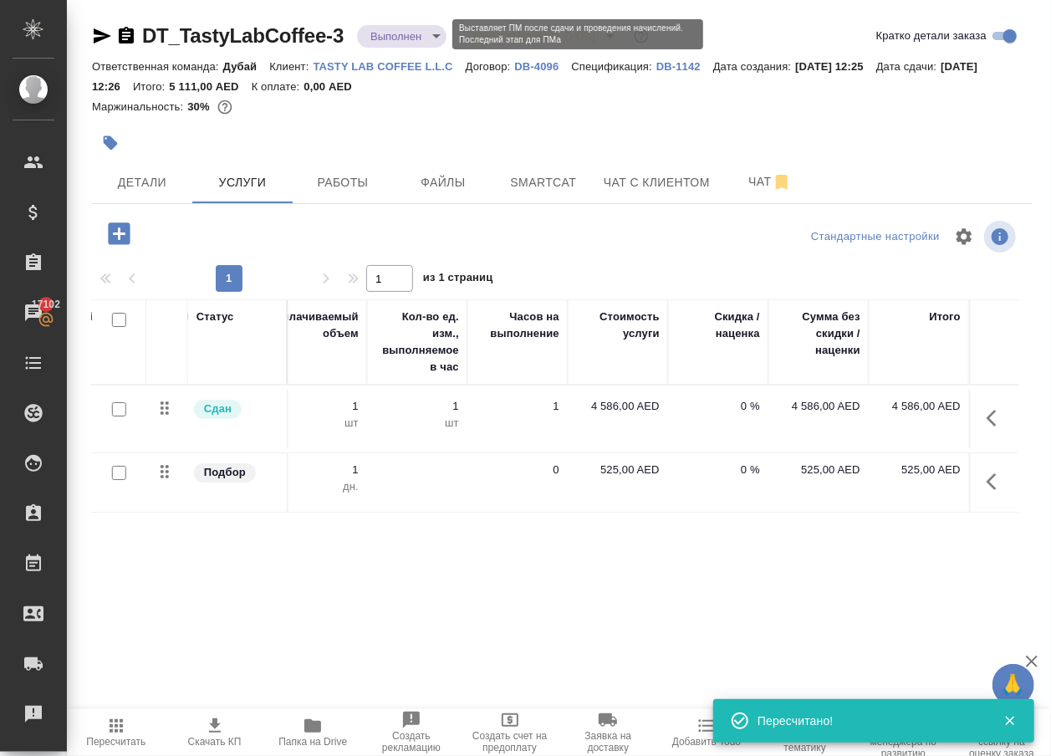
click at [416, 38] on body "🙏 .cls-1 fill:#fff; AWATERA [PERSON_NAME] Клиенты Спецификации Заказы 17102 Чат…" at bounding box center [525, 378] width 1051 height 756
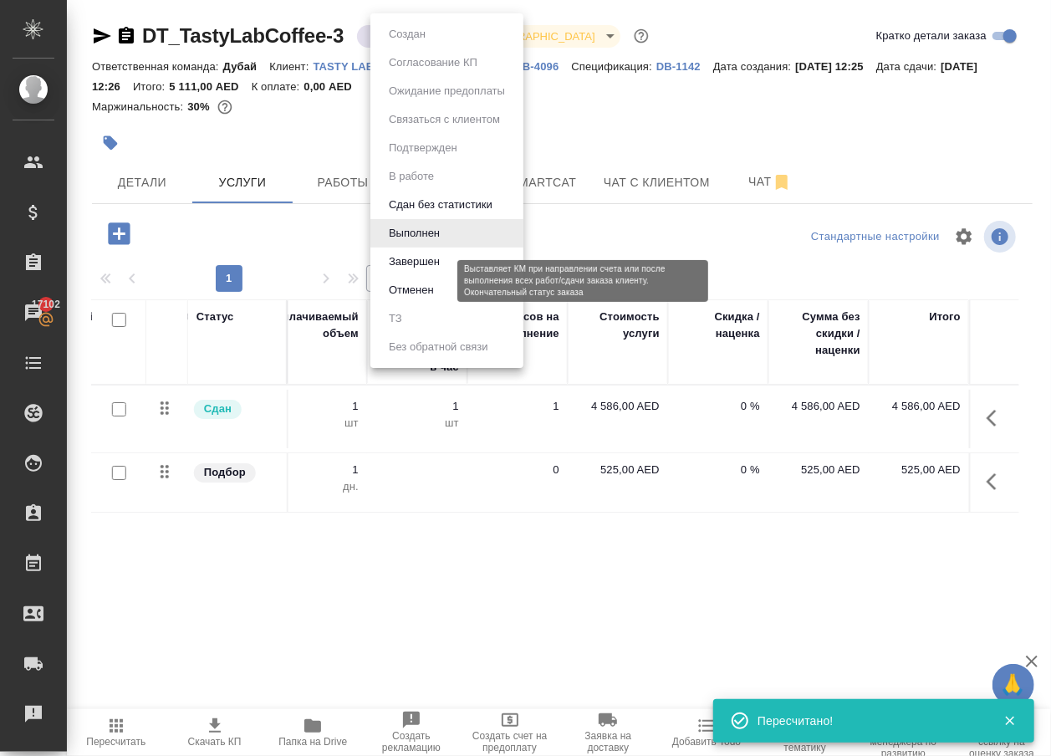
click at [433, 271] on button "Завершен" at bounding box center [414, 261] width 61 height 18
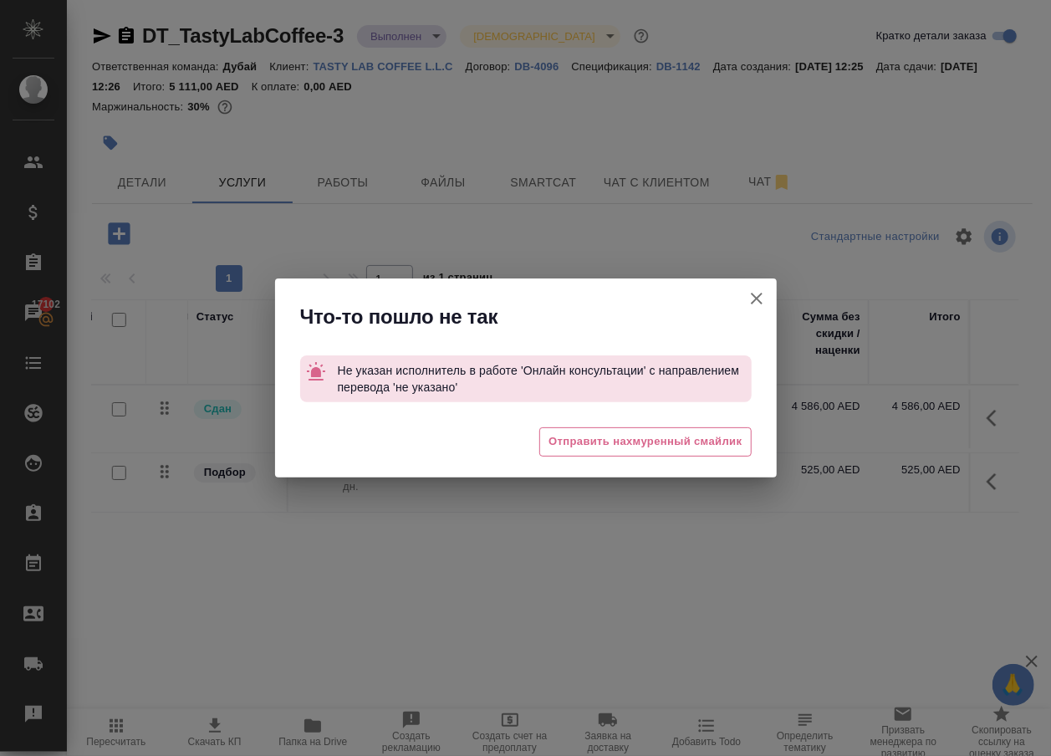
click at [751, 298] on icon "button" at bounding box center [757, 299] width 12 height 12
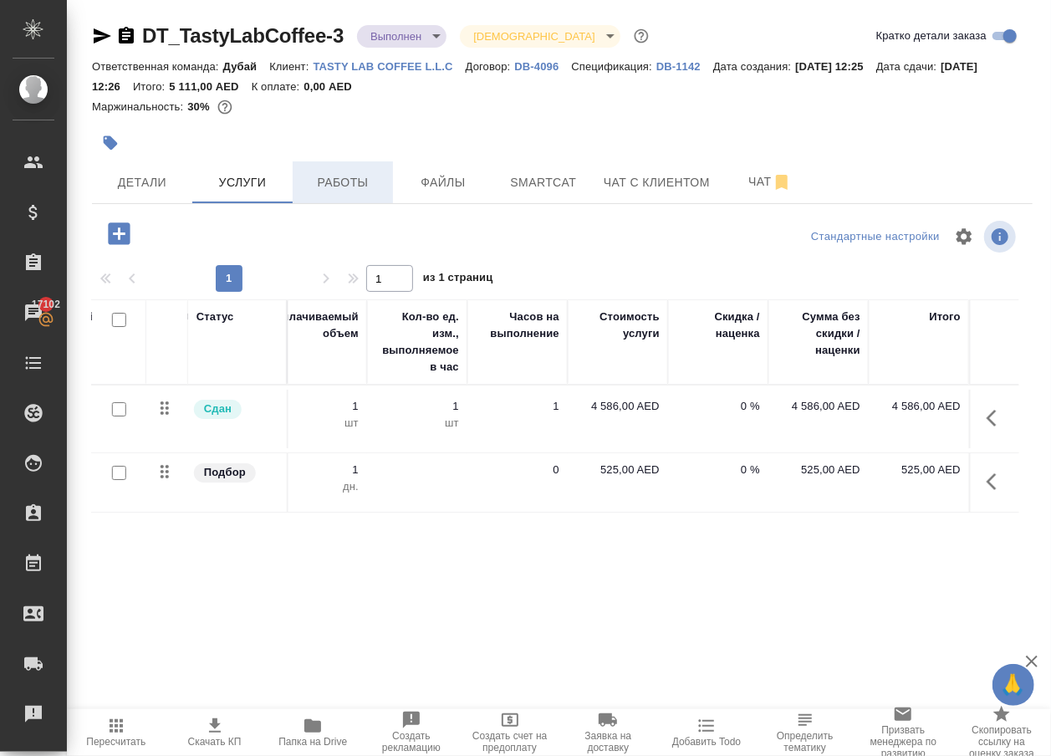
click at [318, 193] on span "Работы" at bounding box center [343, 182] width 80 height 21
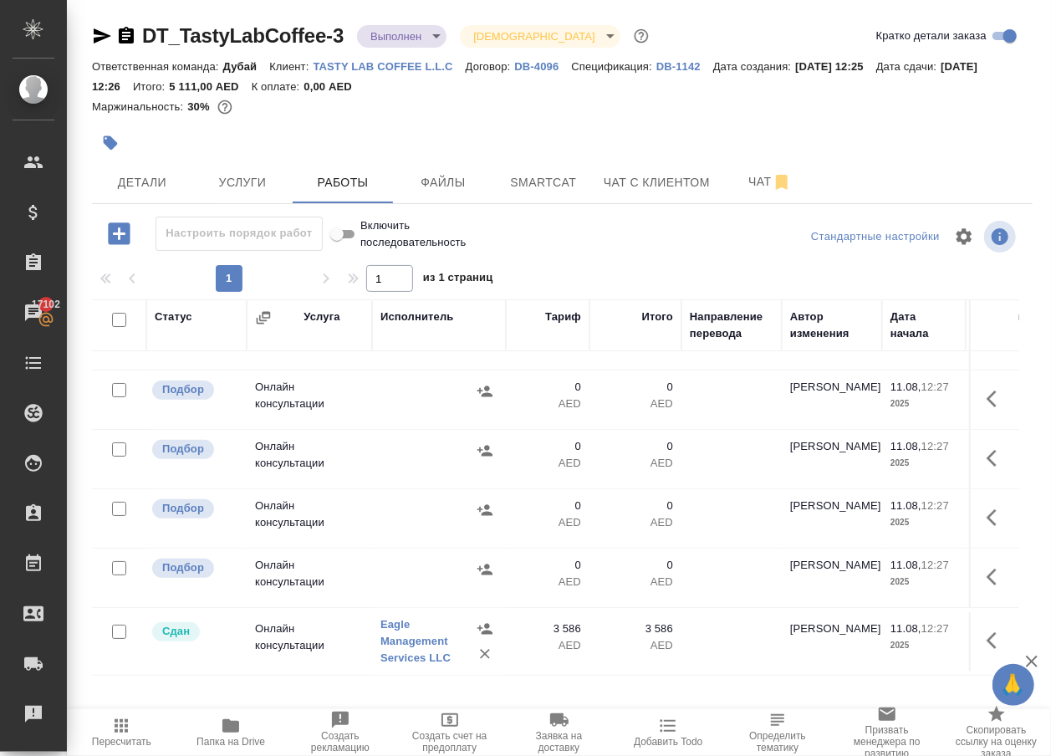
scroll to position [79, 0]
click at [990, 587] on icon "button" at bounding box center [996, 577] width 20 height 20
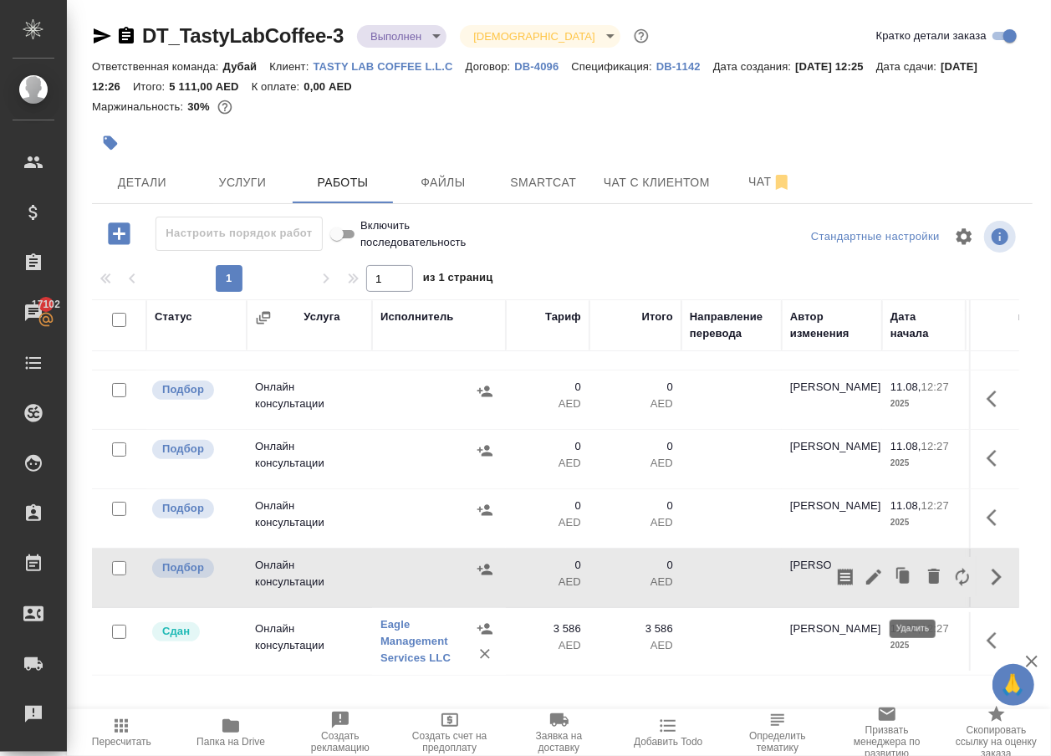
click at [924, 586] on icon "button" at bounding box center [934, 576] width 20 height 20
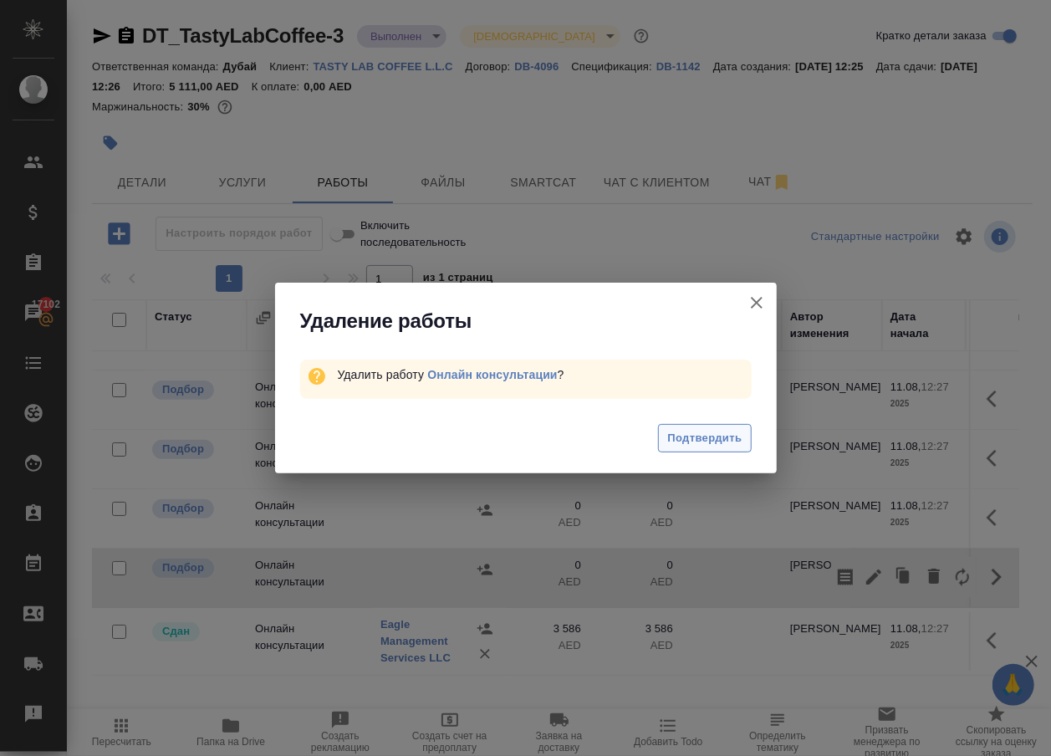
click at [703, 453] on button "Подтвердить" at bounding box center [704, 438] width 93 height 29
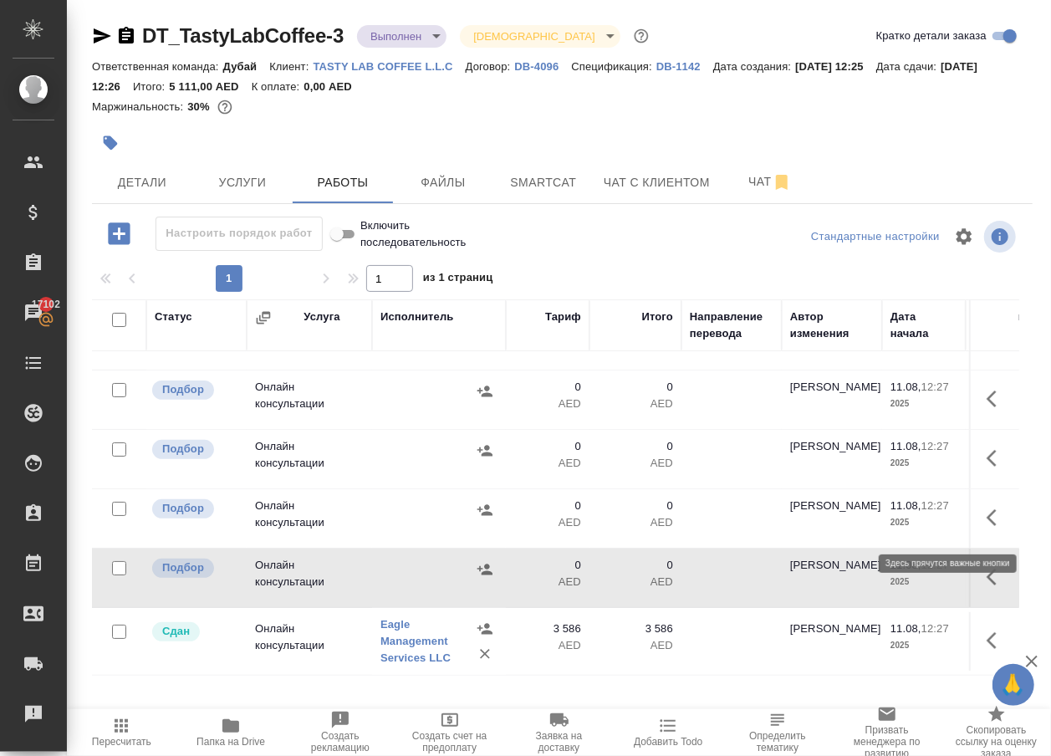
click at [986, 526] on icon "button" at bounding box center [996, 517] width 20 height 20
